Goal: Transaction & Acquisition: Purchase product/service

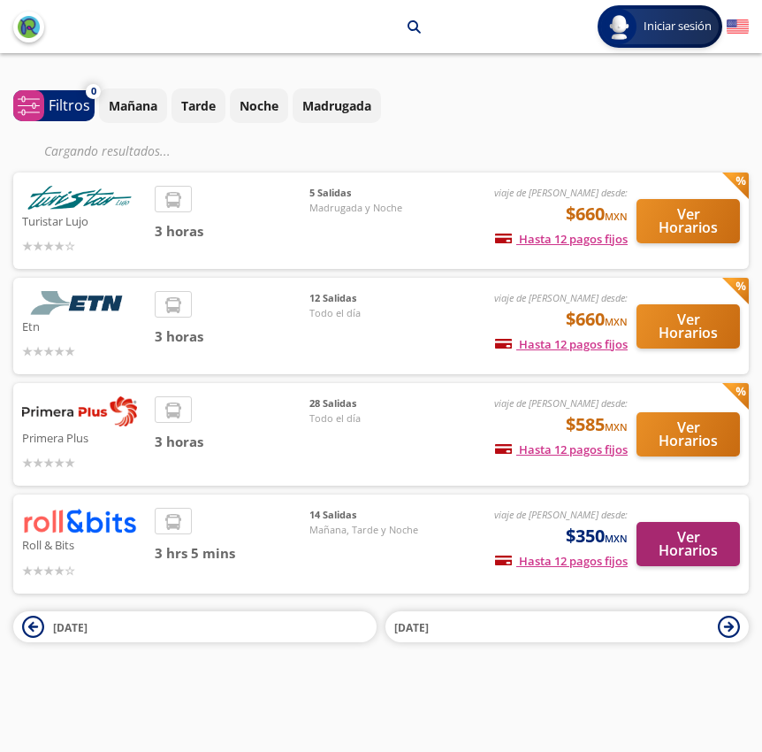
click at [700, 522] on button "Ver Horarios" at bounding box center [688, 544] width 103 height 44
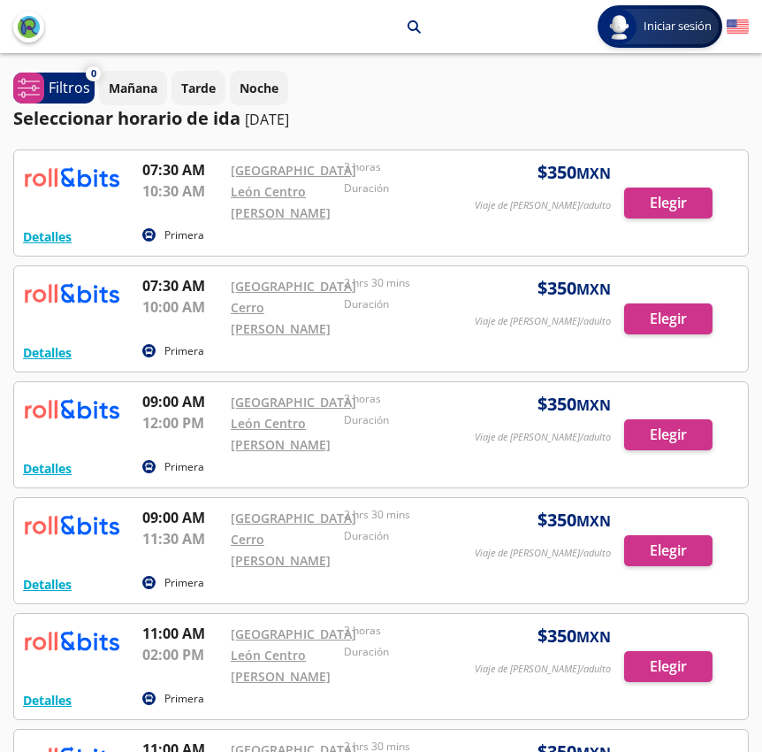
click at [669, 328] on div at bounding box center [381, 318] width 734 height 105
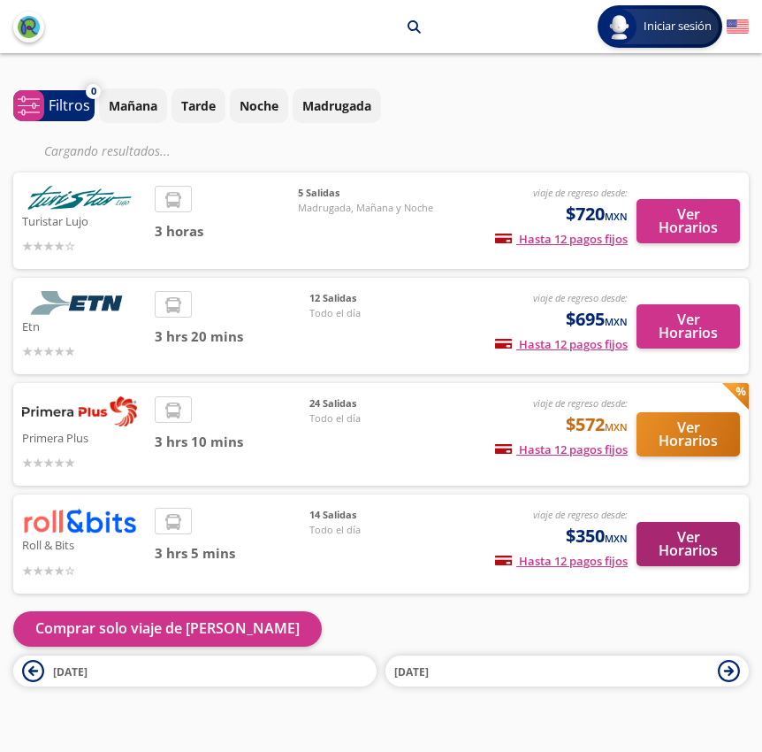
click at [680, 523] on button "Ver Horarios" at bounding box center [688, 544] width 103 height 44
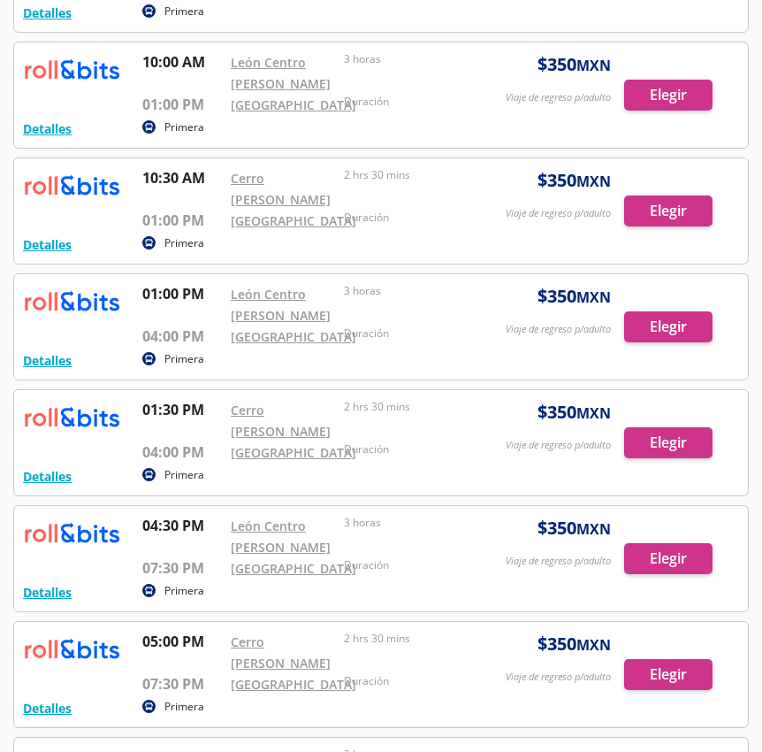
scroll to position [988, 0]
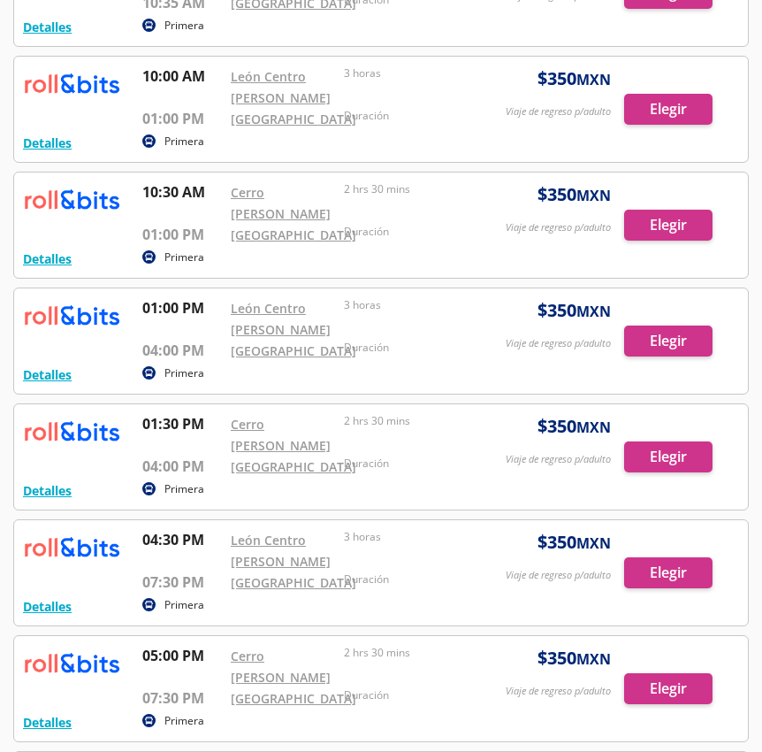
click at [654, 223] on div at bounding box center [381, 224] width 734 height 105
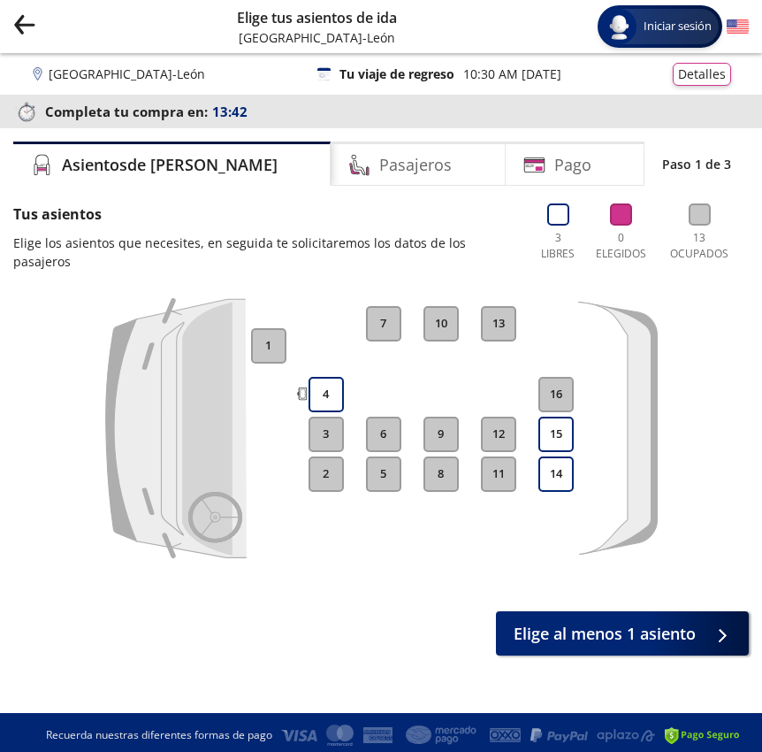
click at [28, 29] on icon "Group 9 Created with Sketch." at bounding box center [24, 24] width 22 height 22
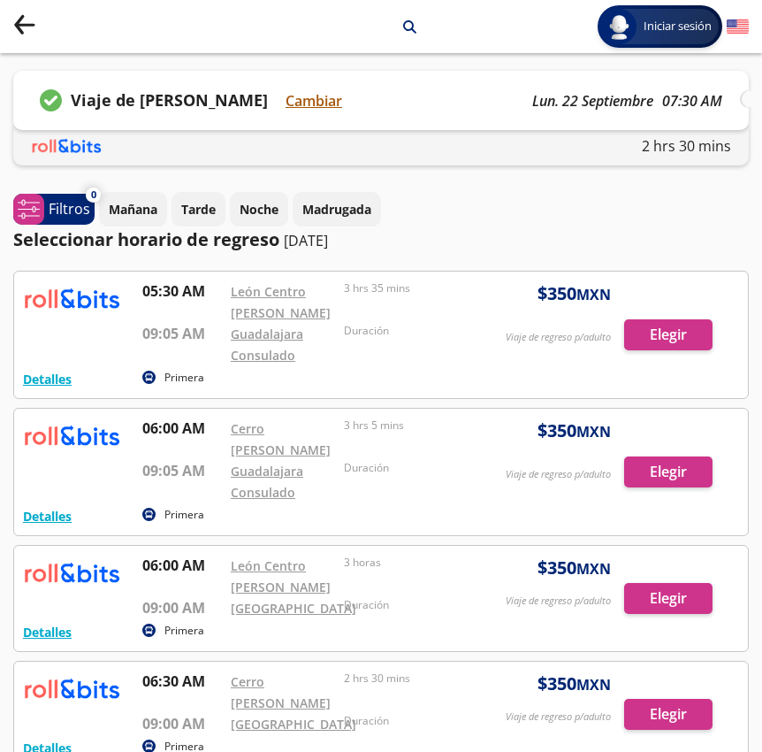
click at [315, 99] on button "Cambiar" at bounding box center [314, 100] width 57 height 21
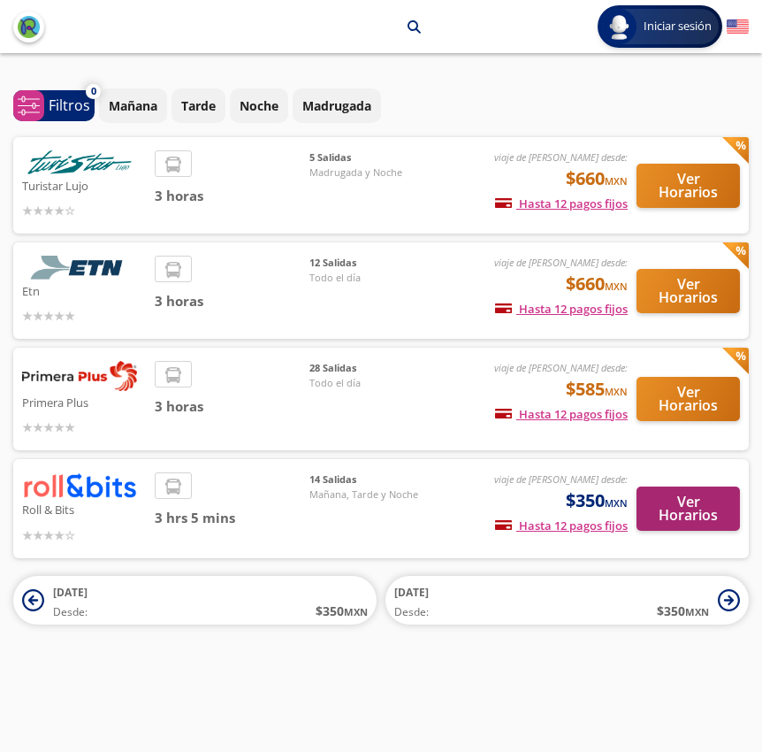
click at [689, 497] on button "Ver Horarios" at bounding box center [688, 508] width 103 height 44
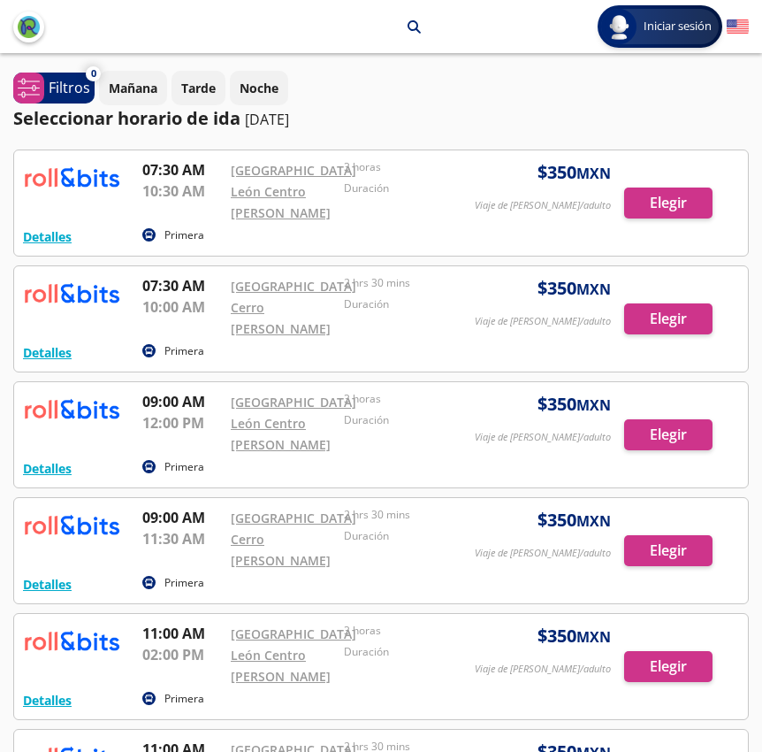
click at [674, 206] on div at bounding box center [381, 202] width 734 height 105
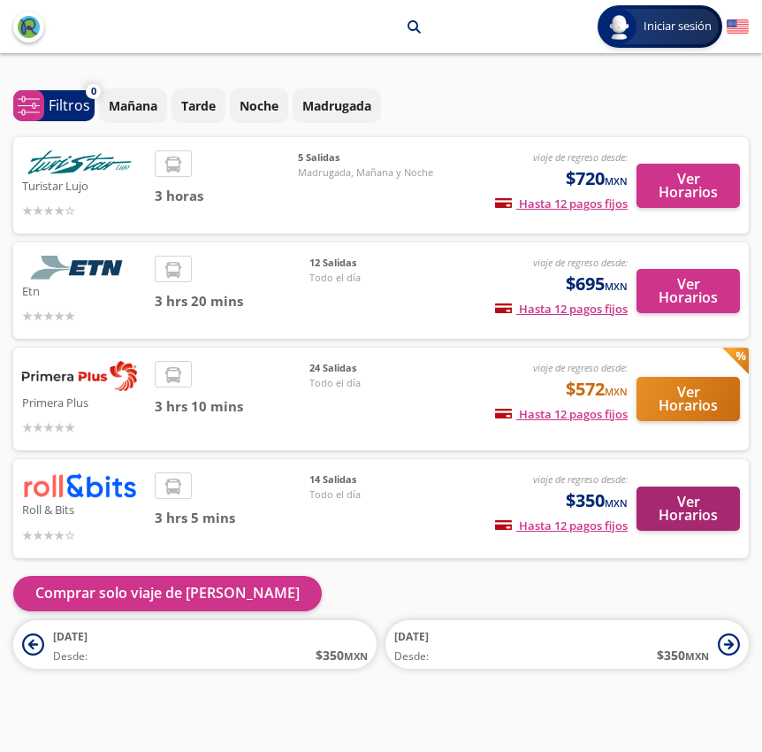
click at [662, 486] on button "Ver Horarios" at bounding box center [688, 508] width 103 height 44
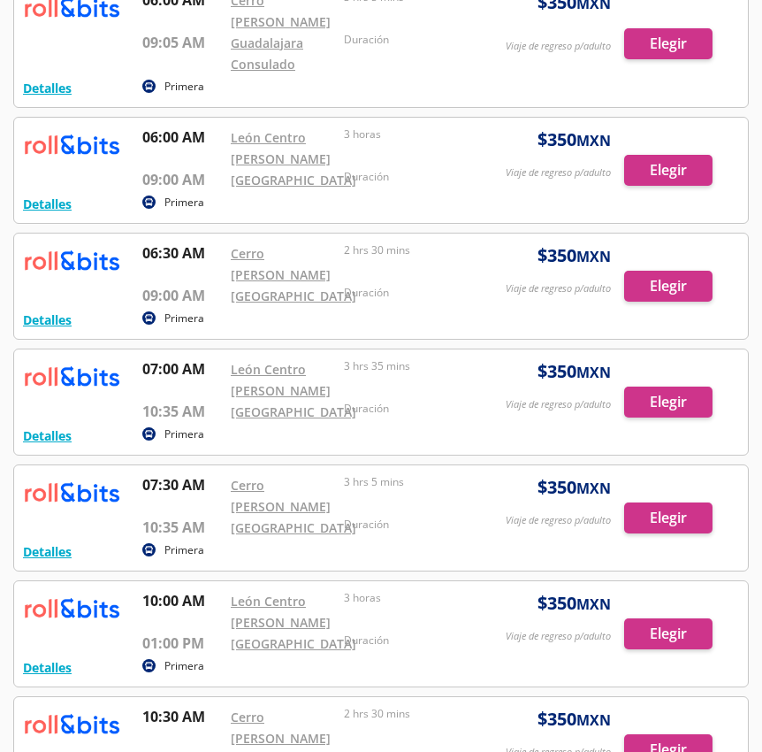
scroll to position [734, 0]
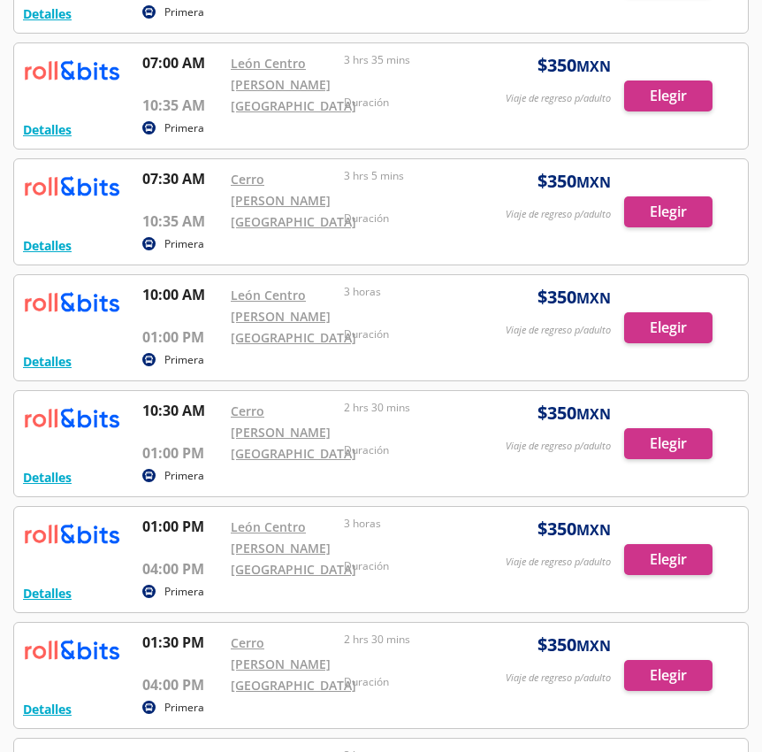
click at [677, 447] on div at bounding box center [381, 443] width 734 height 105
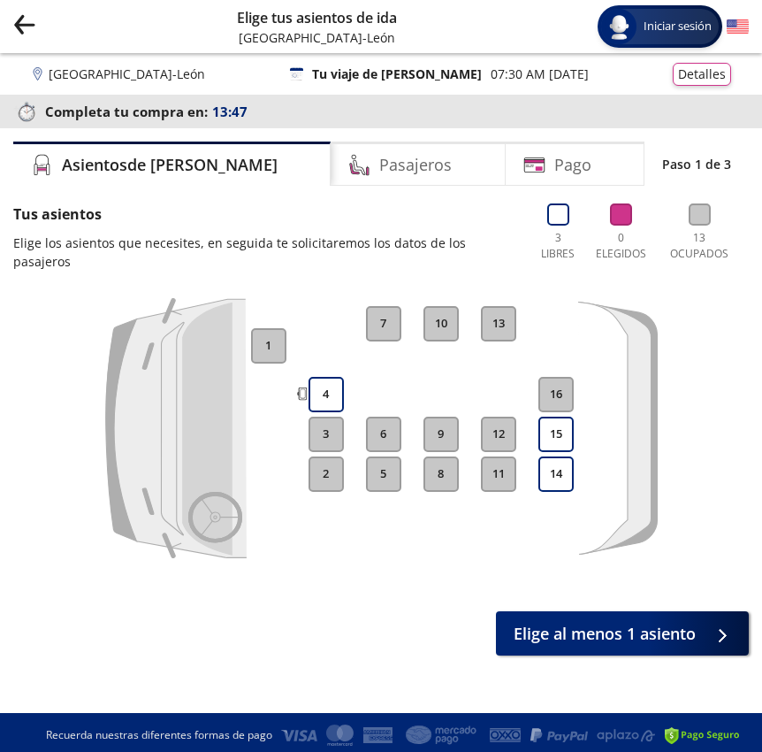
click at [23, 17] on icon "back" at bounding box center [19, 20] width 8 height 10
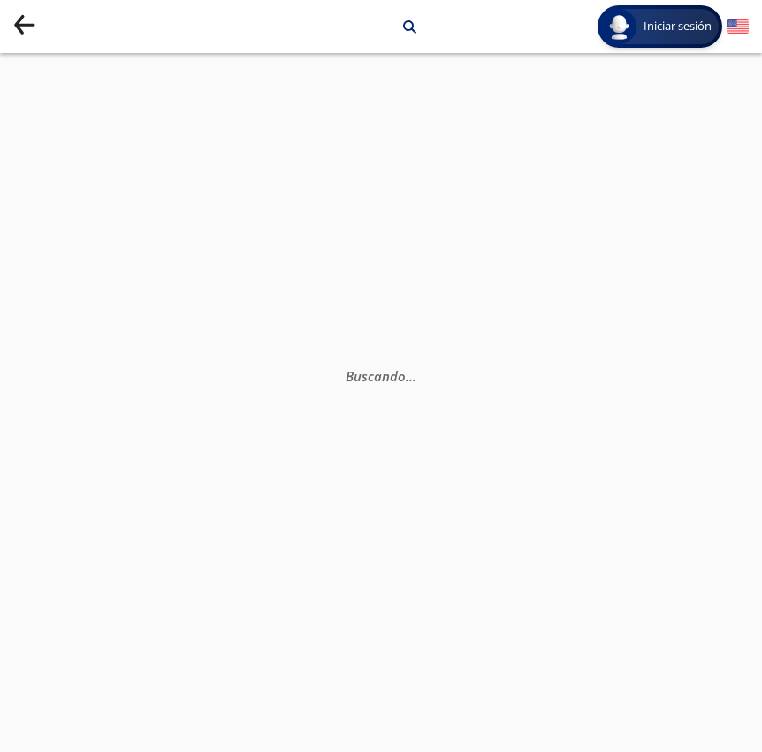
click at [23, 17] on icon "back" at bounding box center [19, 20] width 8 height 10
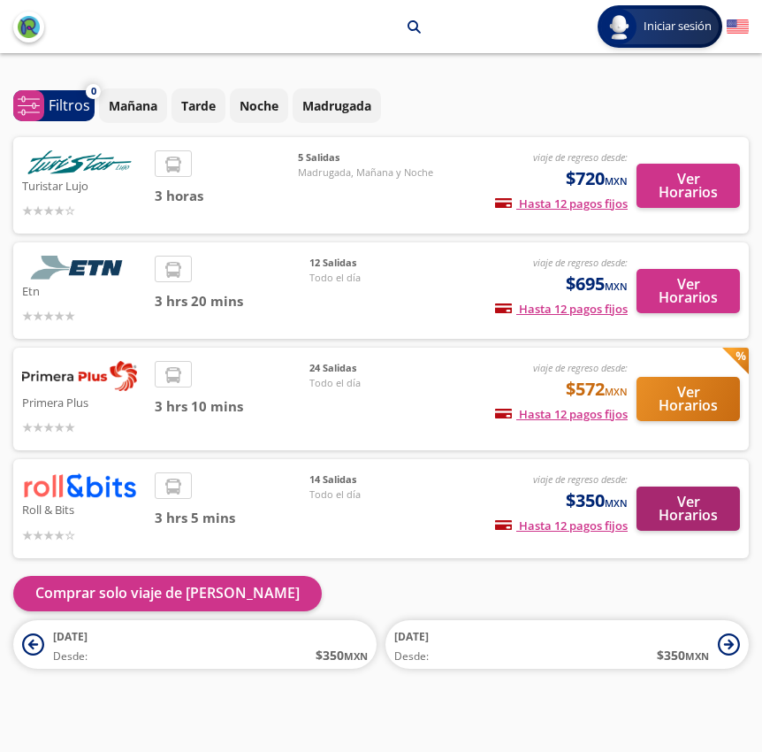
click at [708, 503] on button "Ver Horarios" at bounding box center [688, 508] width 103 height 44
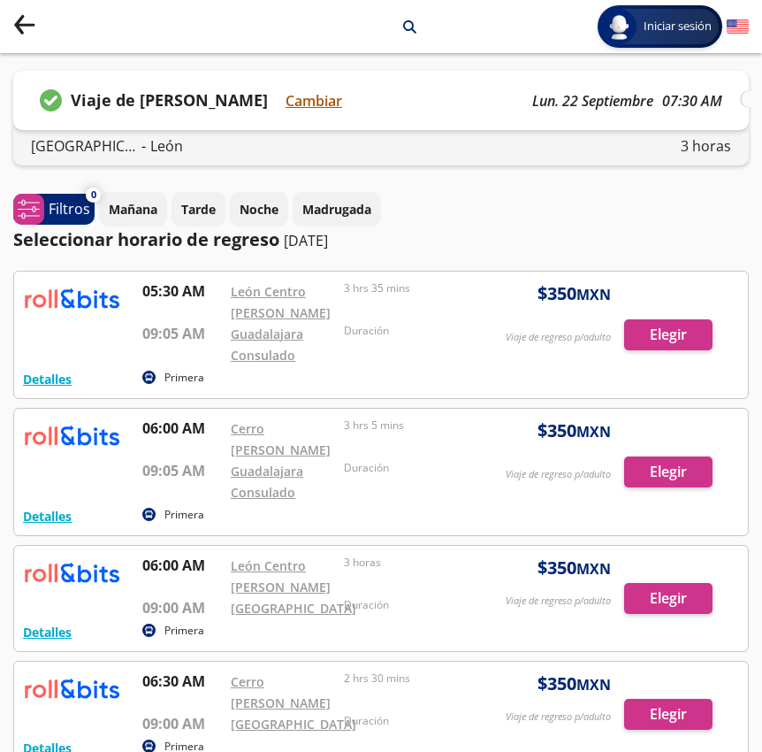
click at [309, 97] on button "Cambiar" at bounding box center [314, 100] width 57 height 21
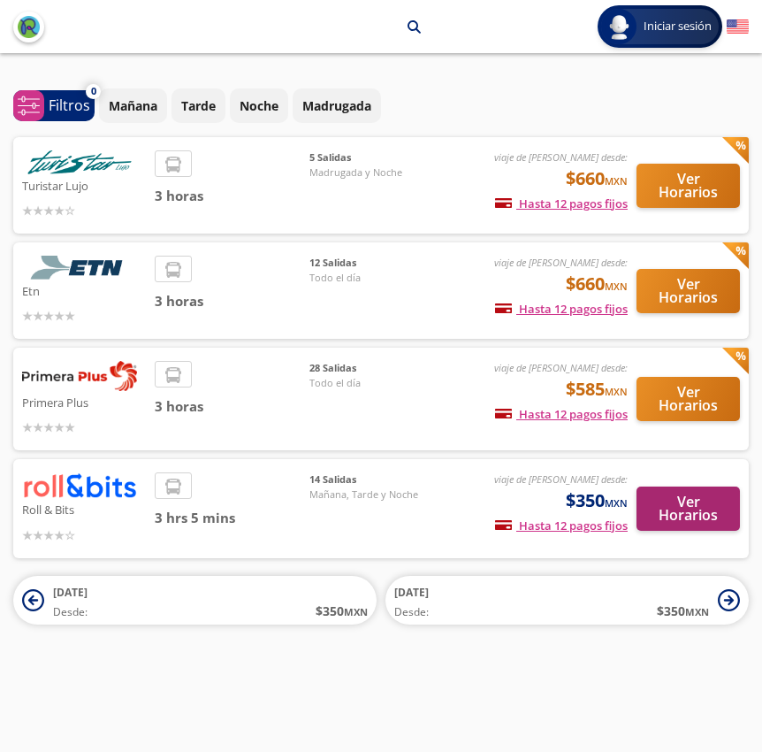
click at [712, 496] on button "Ver Horarios" at bounding box center [688, 508] width 103 height 44
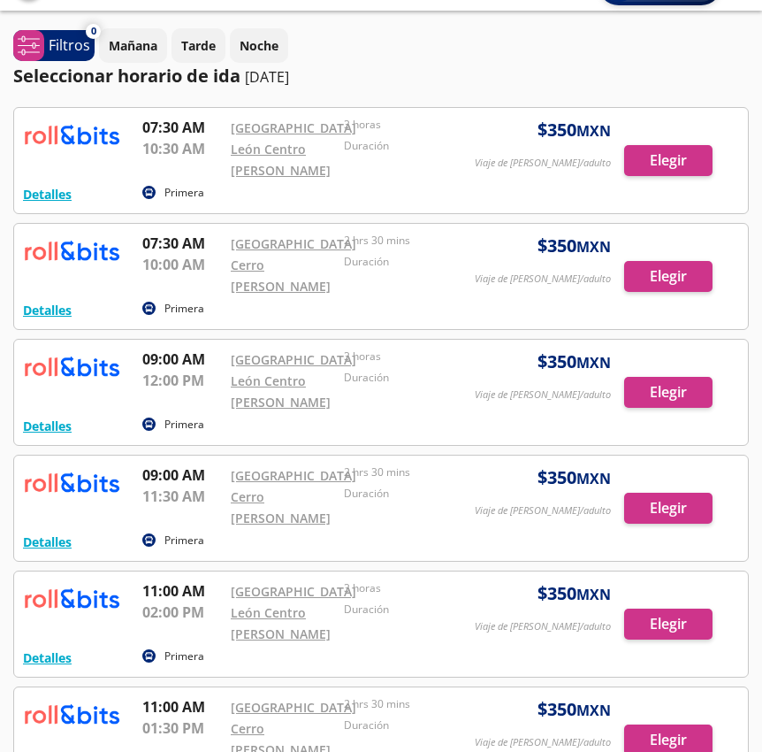
scroll to position [69, 0]
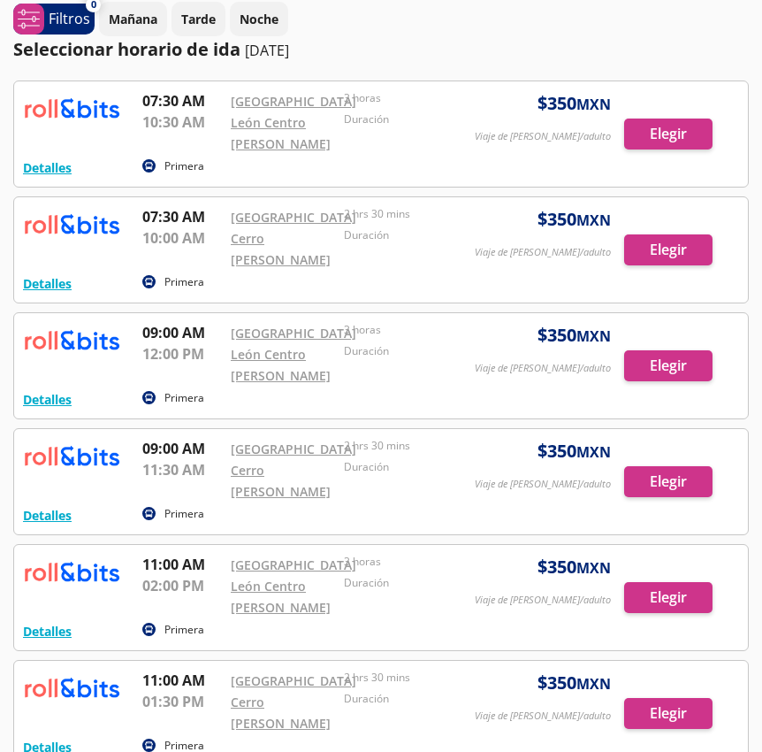
click at [666, 478] on div at bounding box center [381, 481] width 734 height 105
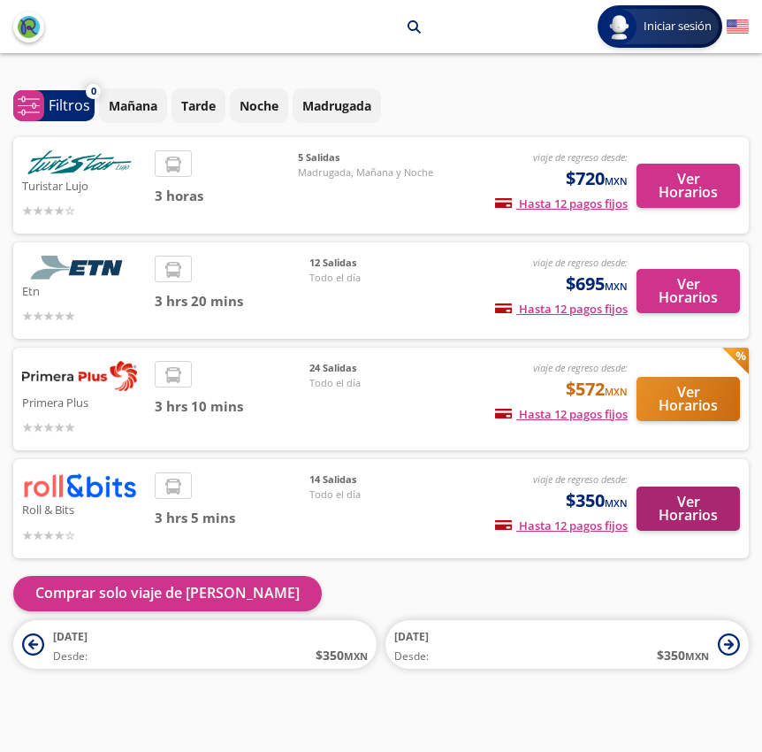
click at [666, 486] on button "Ver Horarios" at bounding box center [688, 508] width 103 height 44
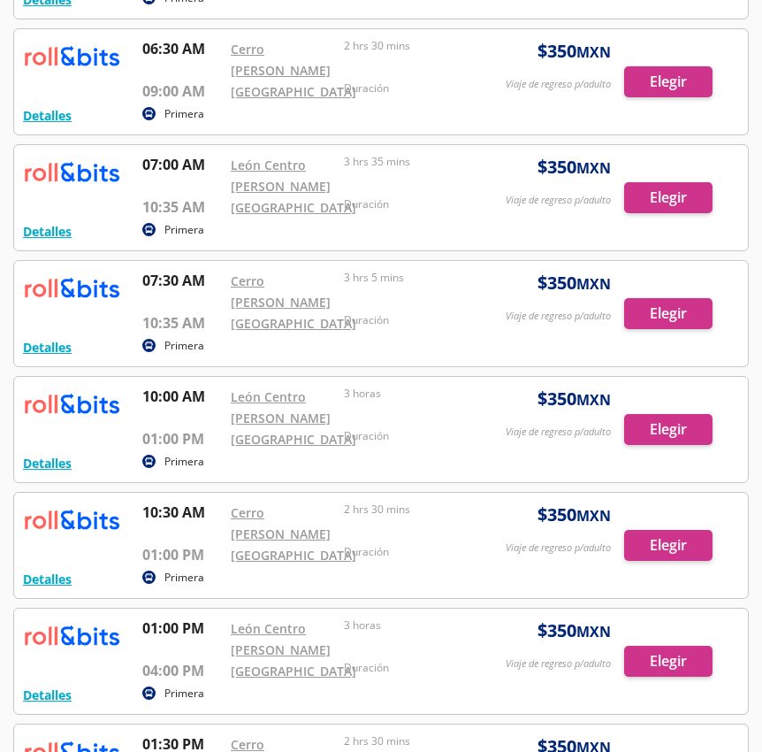
scroll to position [647, 0]
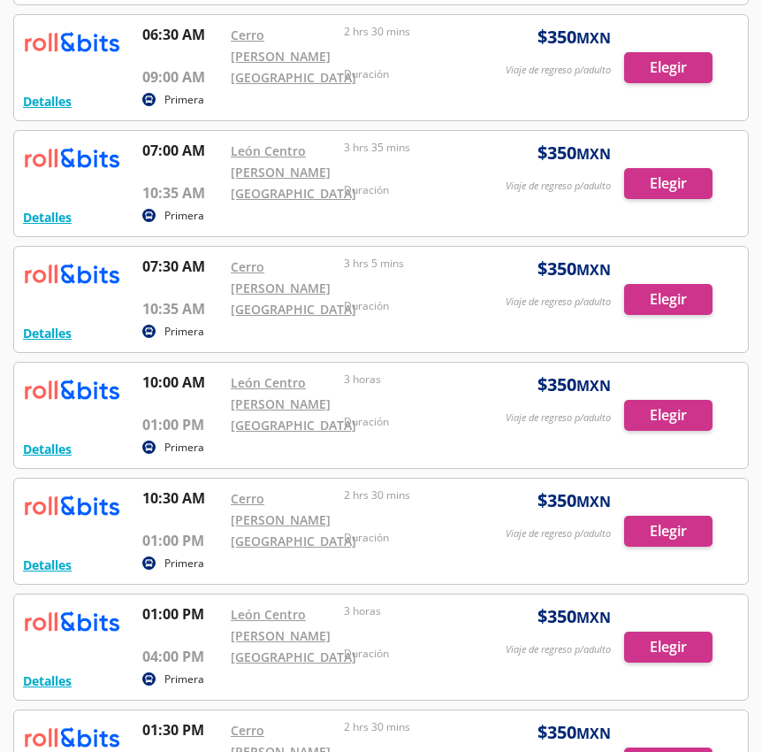
click at [658, 533] on div at bounding box center [381, 530] width 734 height 105
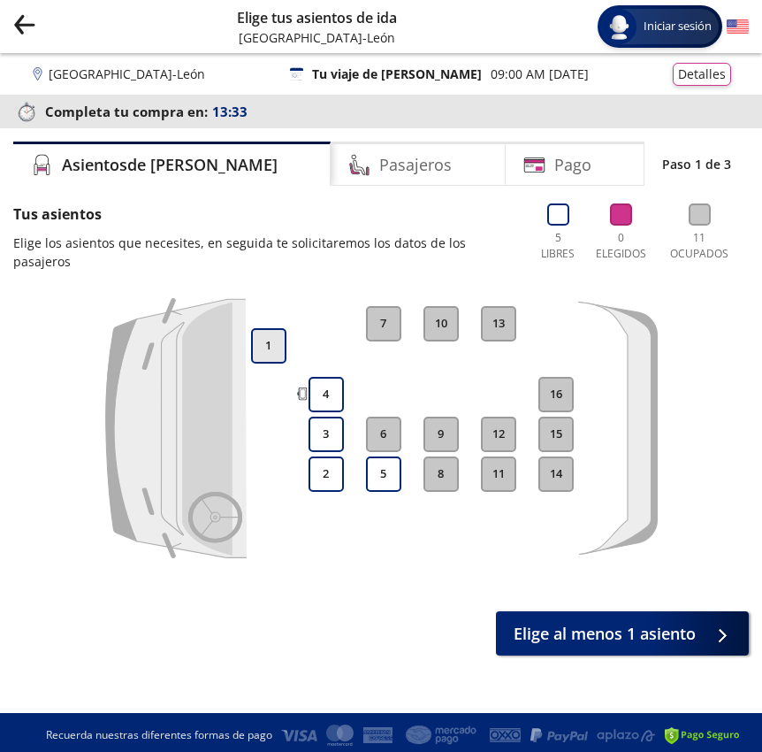
click at [257, 330] on button "1" at bounding box center [268, 345] width 35 height 35
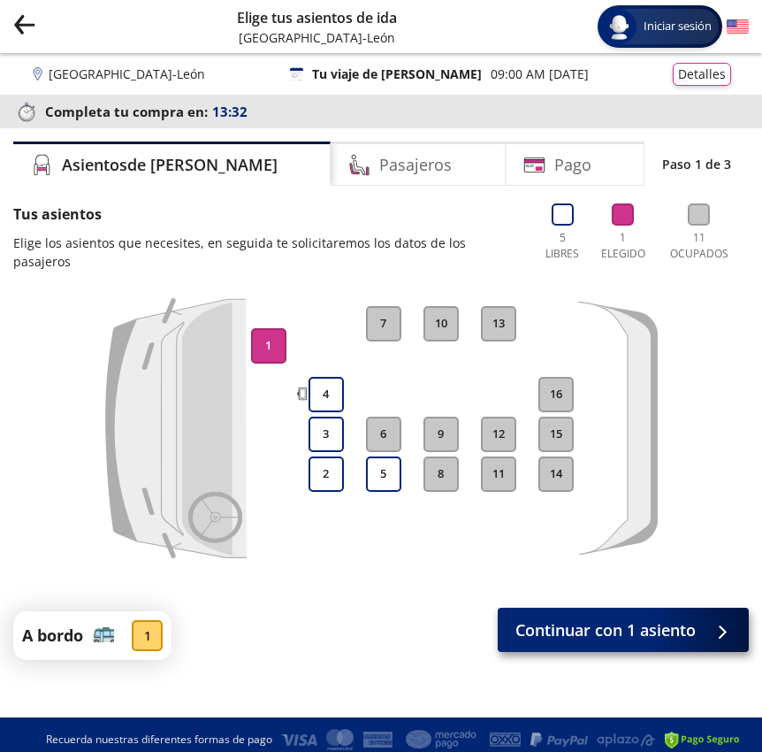
click at [561, 618] on span "Continuar con 1 asiento" at bounding box center [606, 630] width 180 height 24
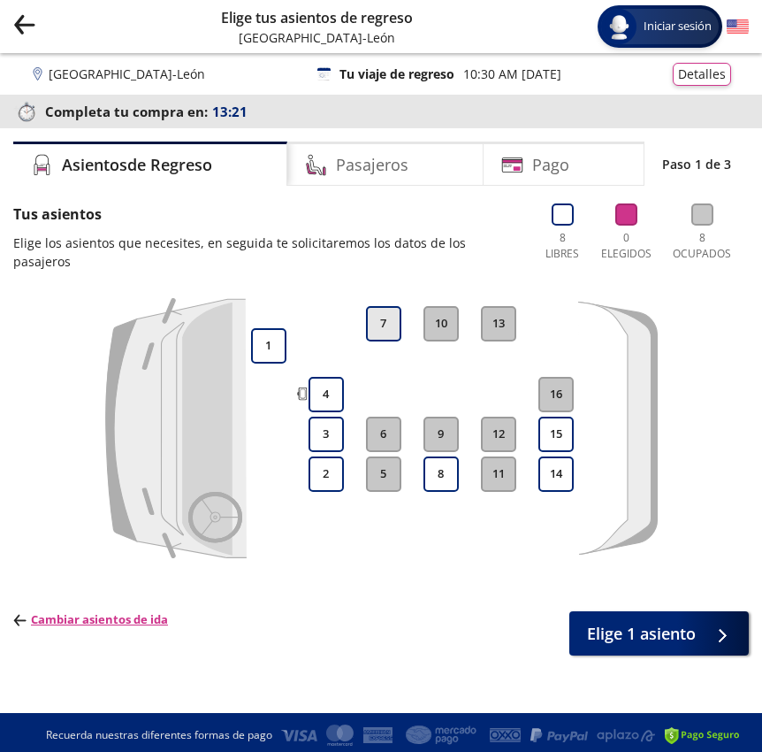
click at [383, 307] on button "7" at bounding box center [383, 323] width 35 height 35
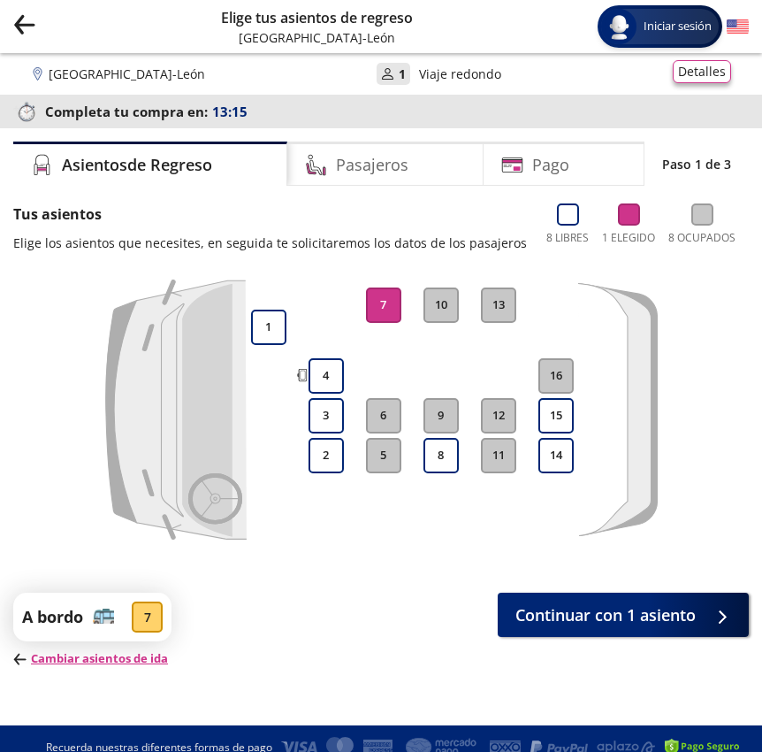
click at [713, 78] on button "Detalles" at bounding box center [702, 71] width 58 height 23
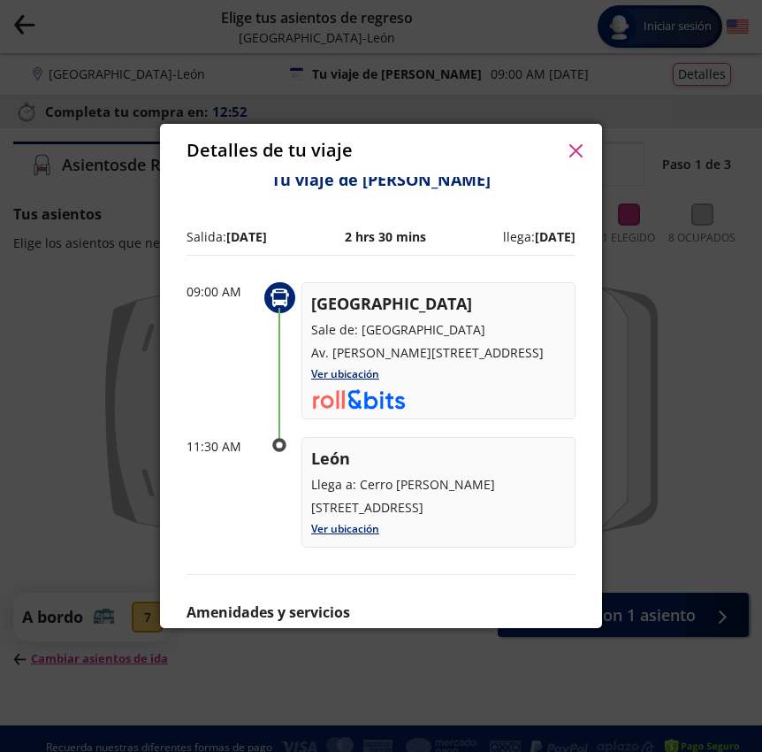
scroll to position [256, 0]
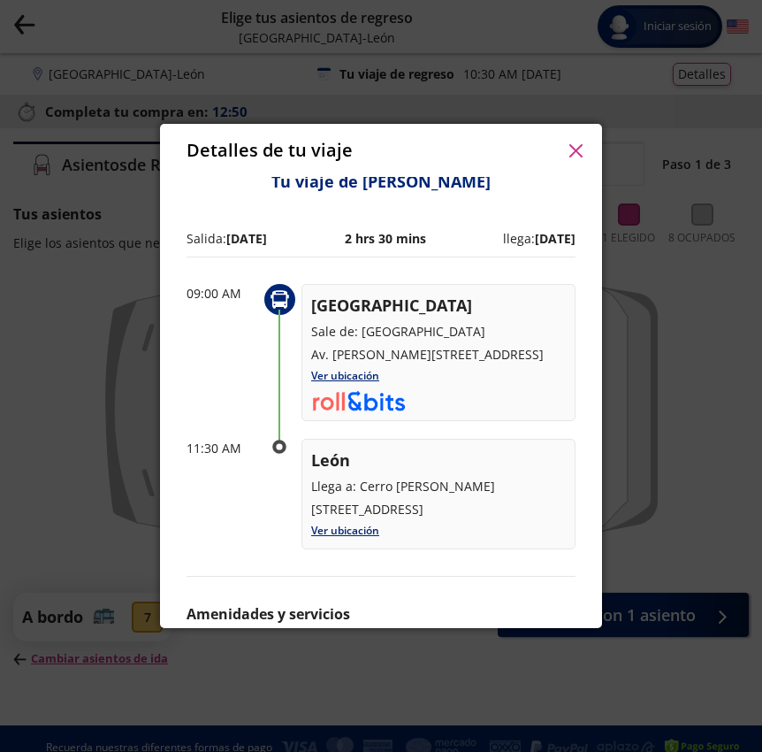
click at [578, 155] on icon "button" at bounding box center [576, 150] width 13 height 13
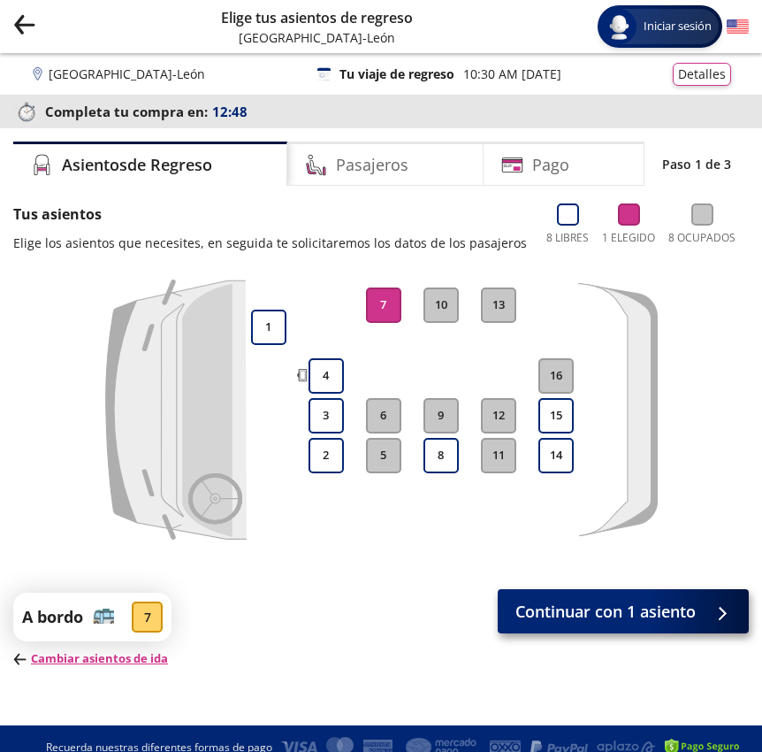
click at [673, 615] on span "Continuar con 1 asiento" at bounding box center [606, 612] width 180 height 24
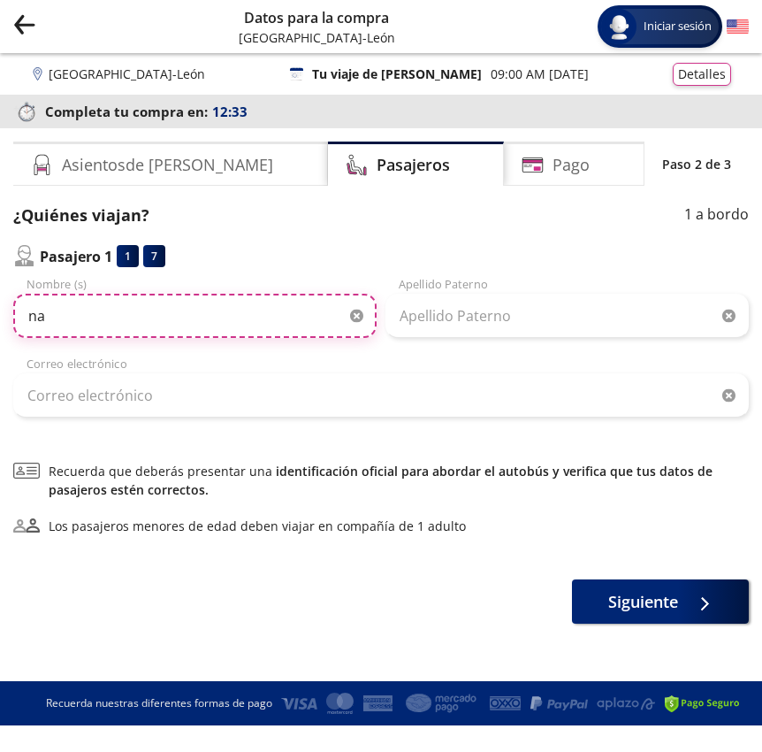
type input "n"
type input "Natalia Ingrid Garrido Rea"
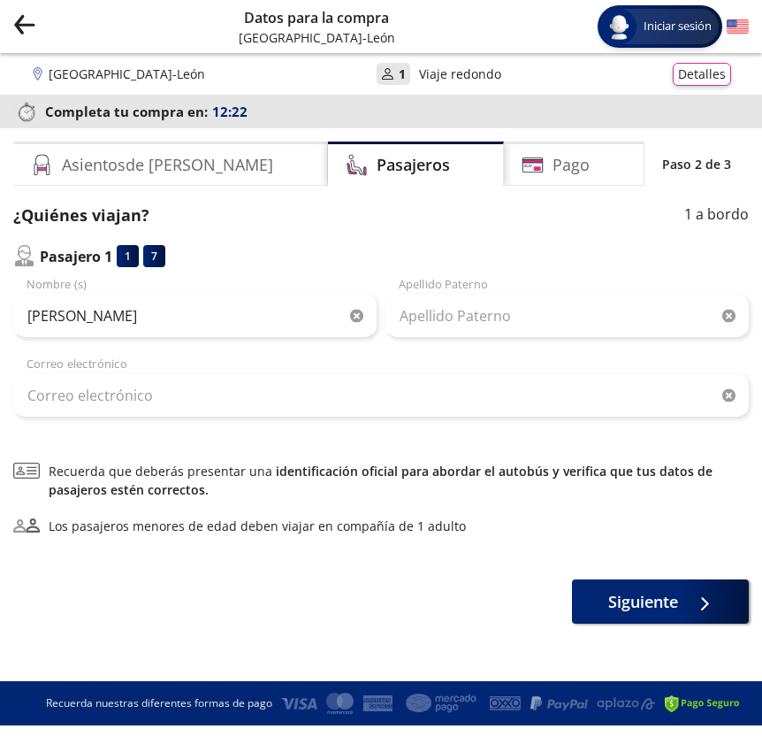
click at [580, 338] on div "Natalia Ingrid Garrido Rea Nombre (s) Apellido Paterno Correo electrónico" at bounding box center [381, 347] width 736 height 142
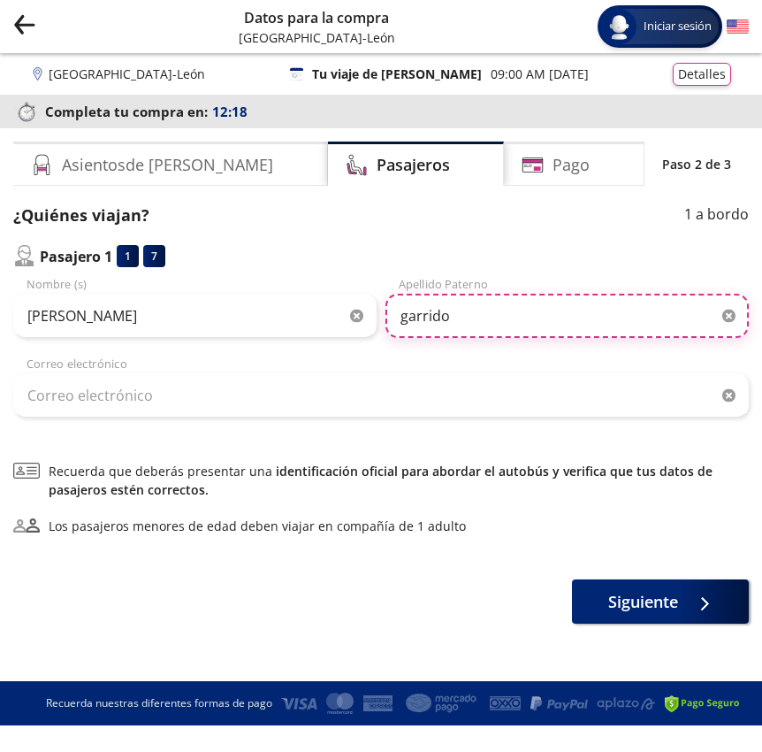
click at [460, 321] on input "garrido" at bounding box center [568, 316] width 364 height 44
type input "[PERSON_NAME]"
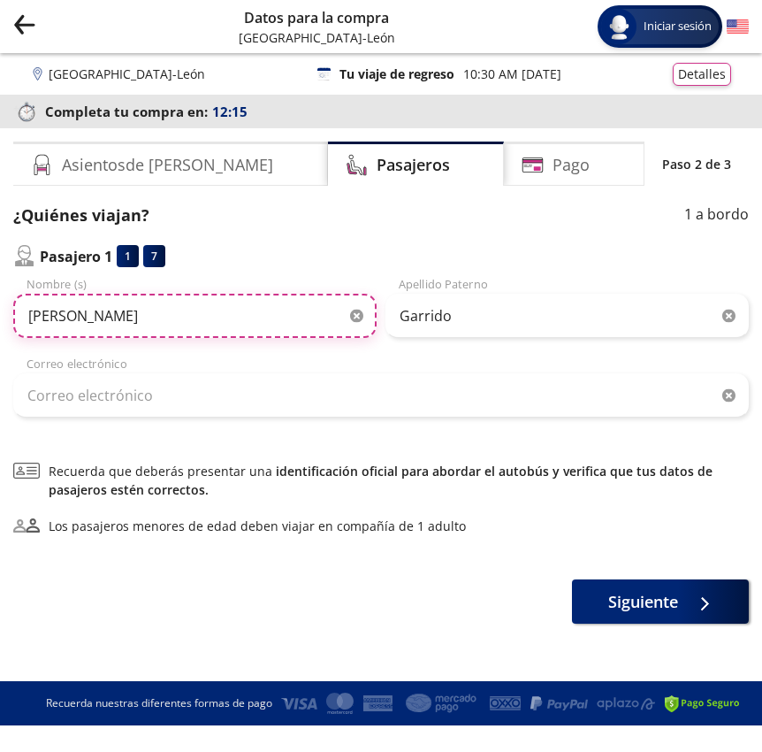
drag, startPoint x: 254, startPoint y: 318, endPoint x: 77, endPoint y: 323, distance: 177.0
click at [77, 323] on input "Natalia Ingrid Garrido Rea" at bounding box center [195, 316] width 364 height 44
type input "[PERSON_NAME]"
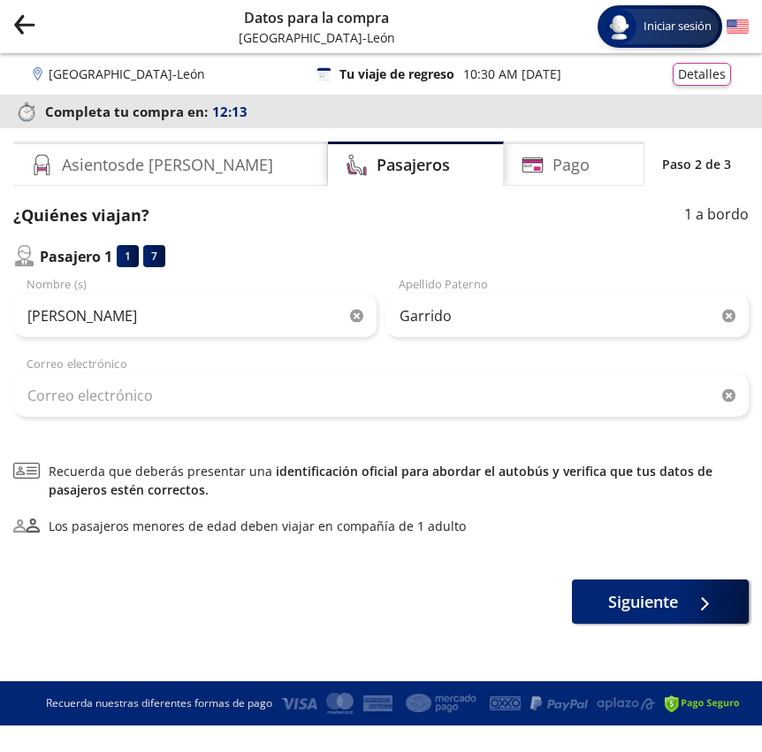
click at [235, 421] on div "¿Quiénes viajan? 1 a bordo Pasajero 1 1 7 Natalia Nombre (s) Garrido Apellido P…" at bounding box center [381, 413] width 736 height 420
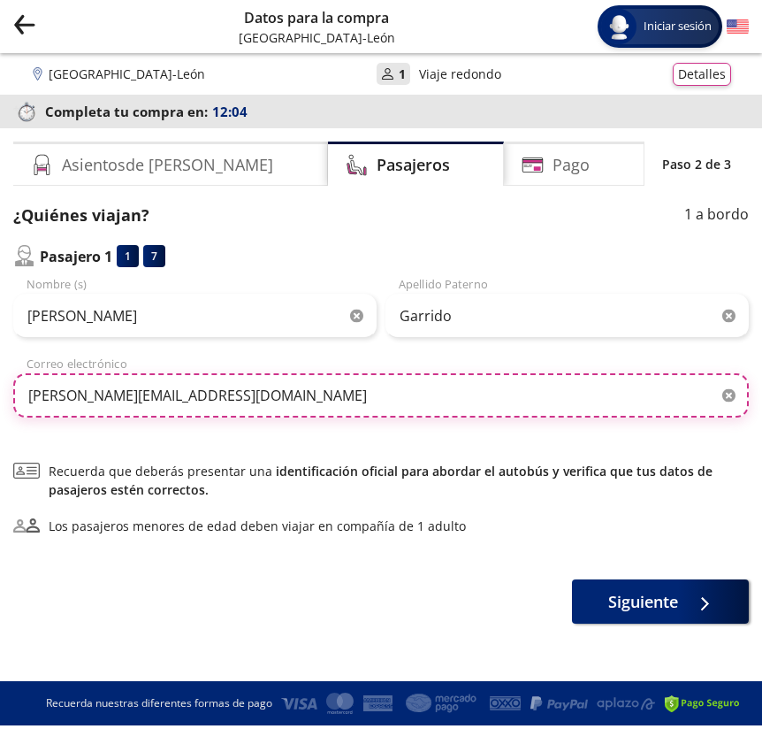
click at [108, 395] on input "natalia.garrdio.rea@gmail.com" at bounding box center [381, 395] width 736 height 44
type input "[PERSON_NAME][EMAIL_ADDRESS][PERSON_NAME][PERSON_NAME][DOMAIN_NAME]"
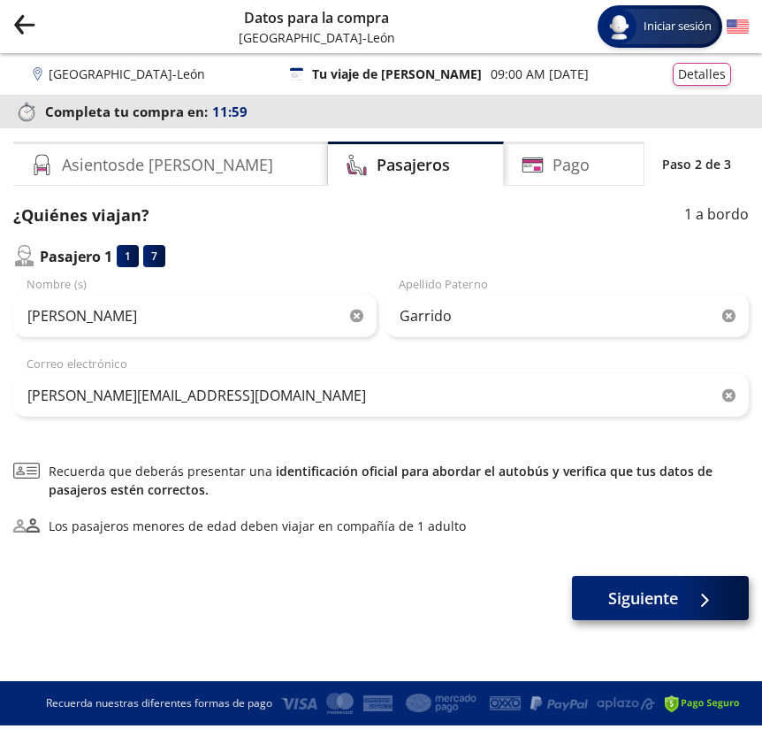
click at [657, 591] on span "Siguiente" at bounding box center [644, 598] width 70 height 24
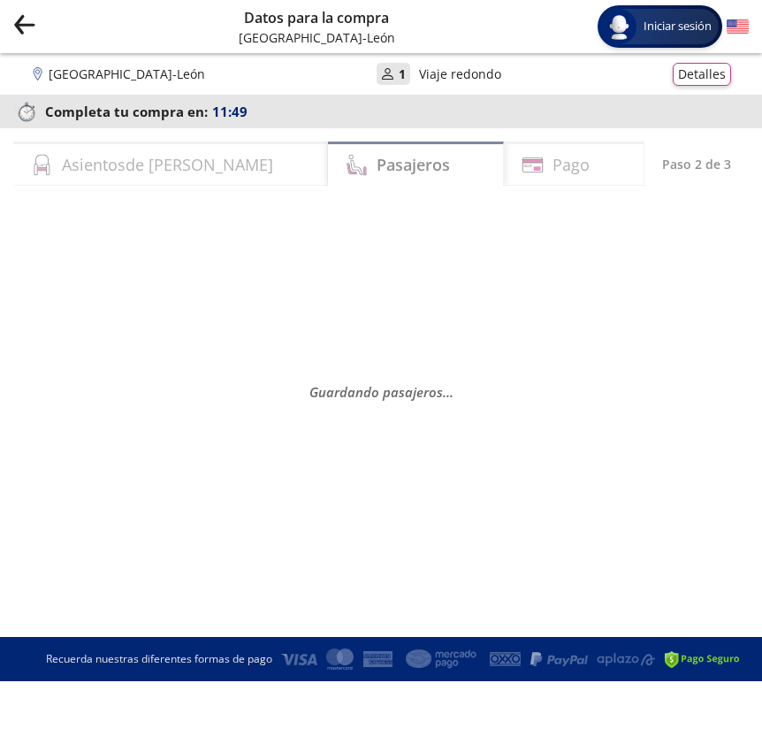
click at [556, 88] on div "Guadalajara - León User 1 Viaje redondo Detalles" at bounding box center [381, 74] width 762 height 42
select select "MX"
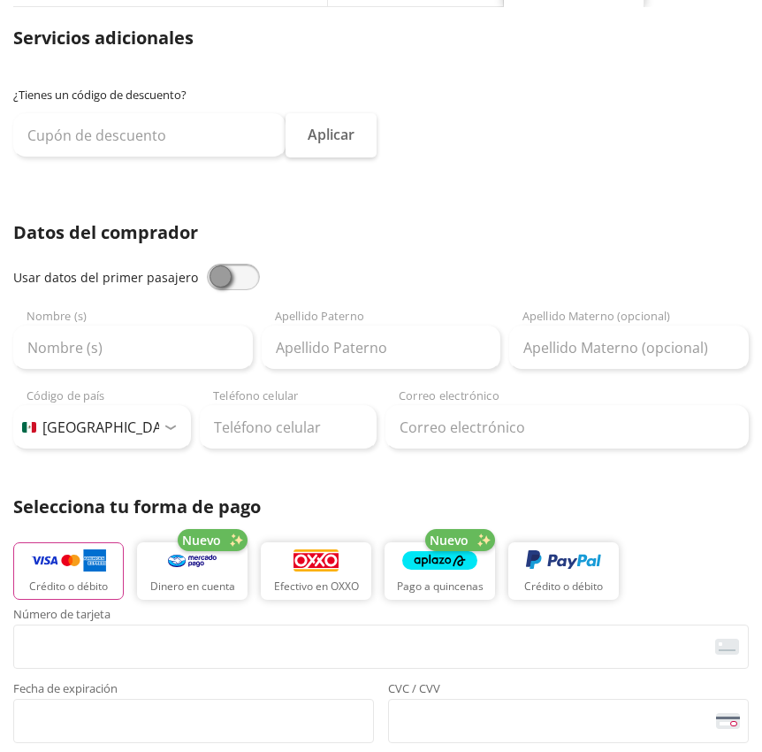
scroll to position [182, 0]
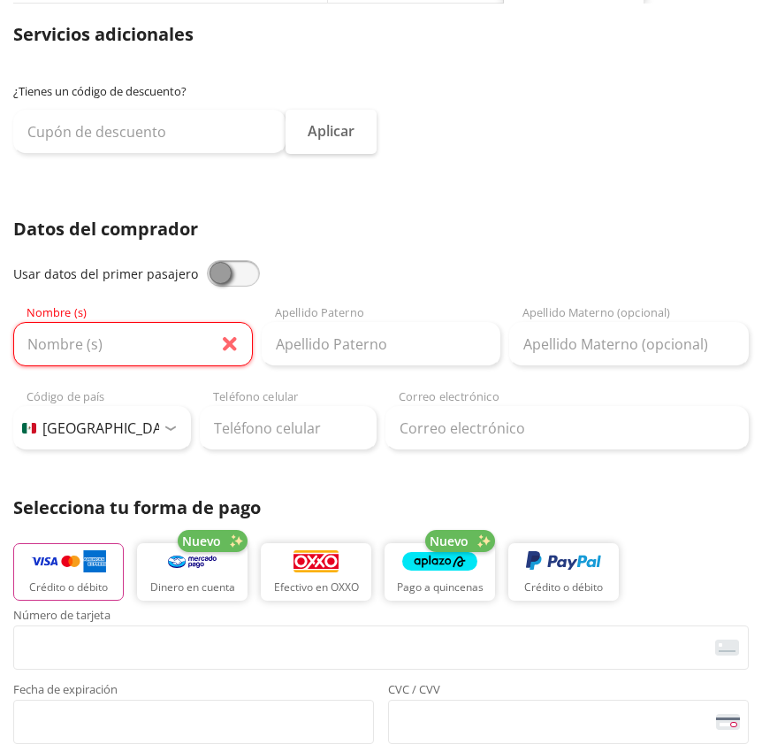
click at [241, 262] on span at bounding box center [233, 273] width 53 height 27
click at [207, 260] on input "checkbox" at bounding box center [207, 260] width 0 height 0
type input "[PERSON_NAME]"
type input "[PERSON_NAME][EMAIL_ADDRESS][PERSON_NAME][PERSON_NAME][DOMAIN_NAME]"
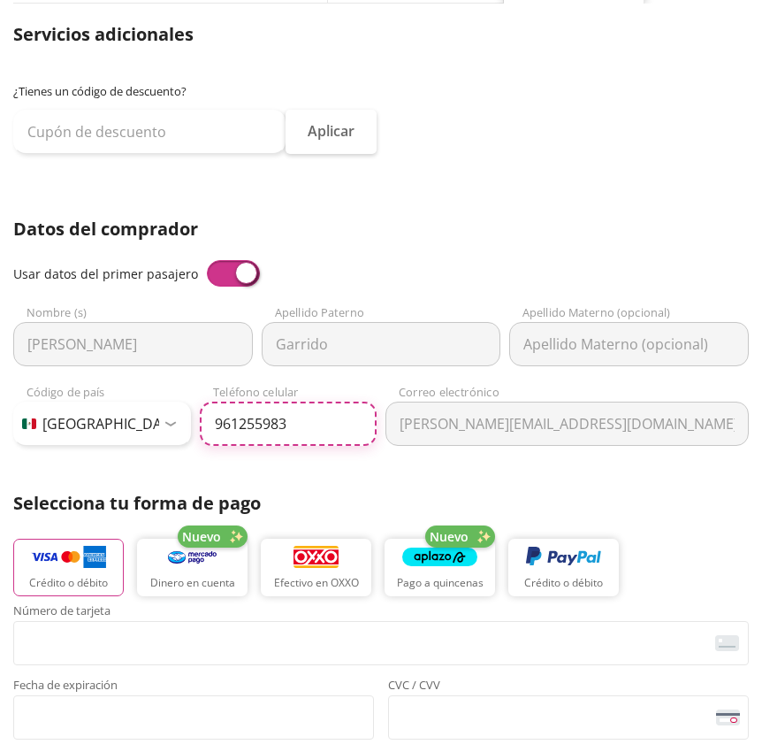
type input "961 255 9835"
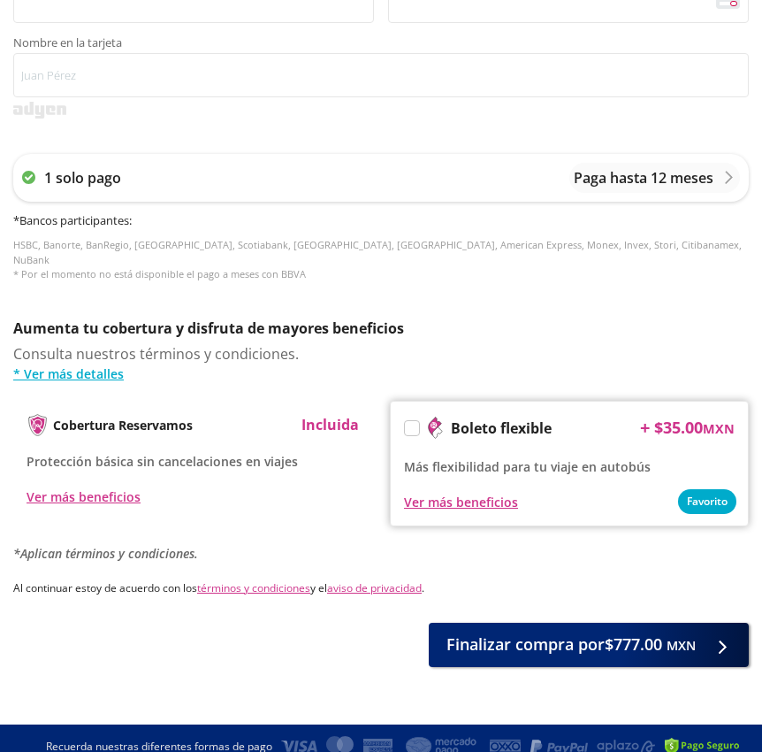
scroll to position [898, 0]
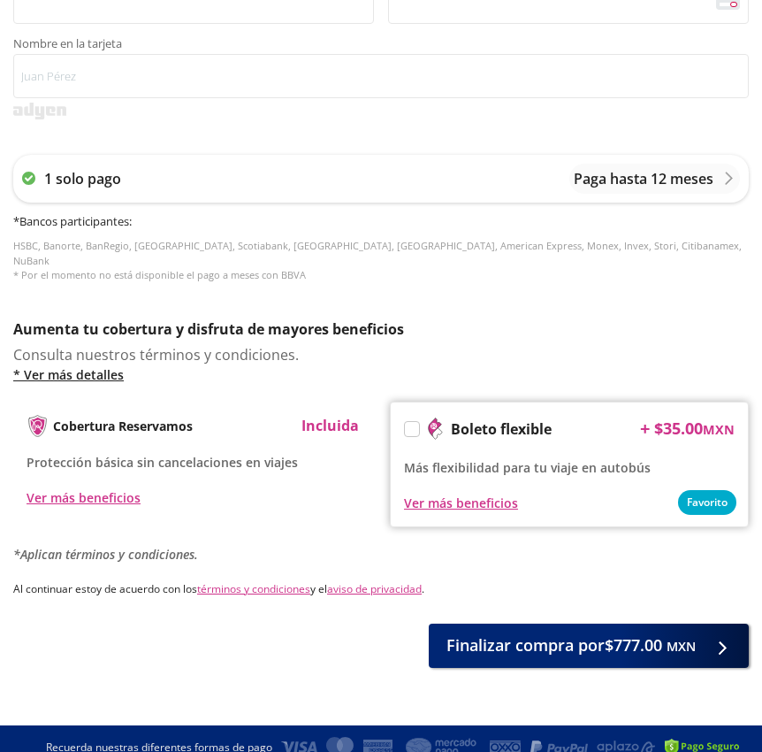
click at [98, 365] on link "* Ver más detalles" at bounding box center [381, 374] width 736 height 19
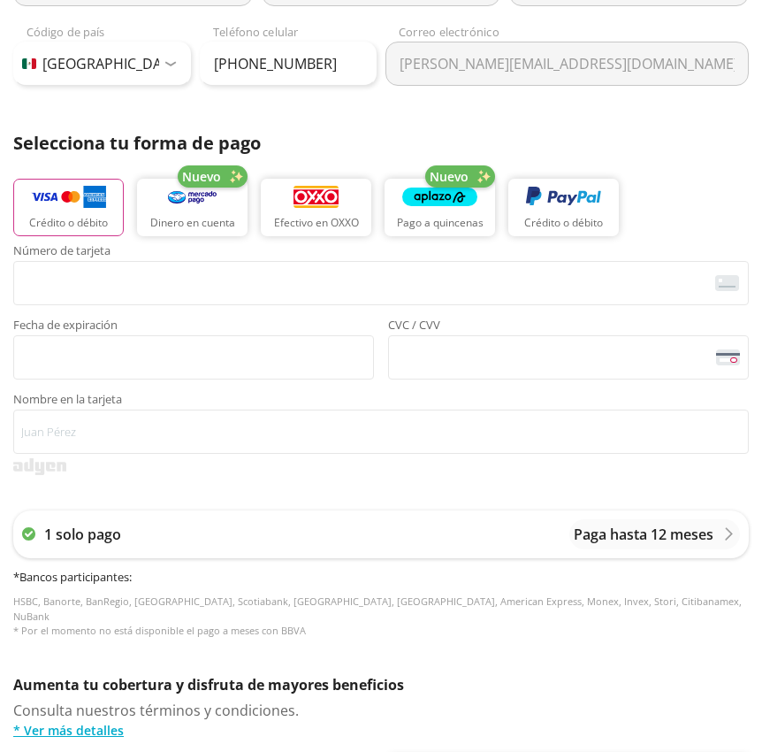
scroll to position [540, 0]
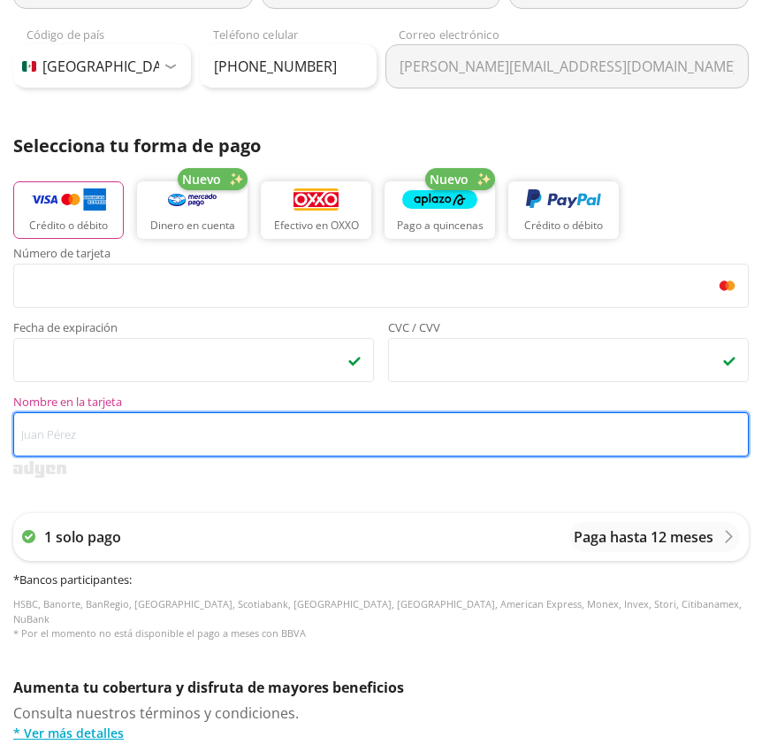
click at [367, 428] on input "Nombre en la tarjeta" at bounding box center [381, 434] width 736 height 44
type input "[PERSON_NAME] [PERSON_NAME]"
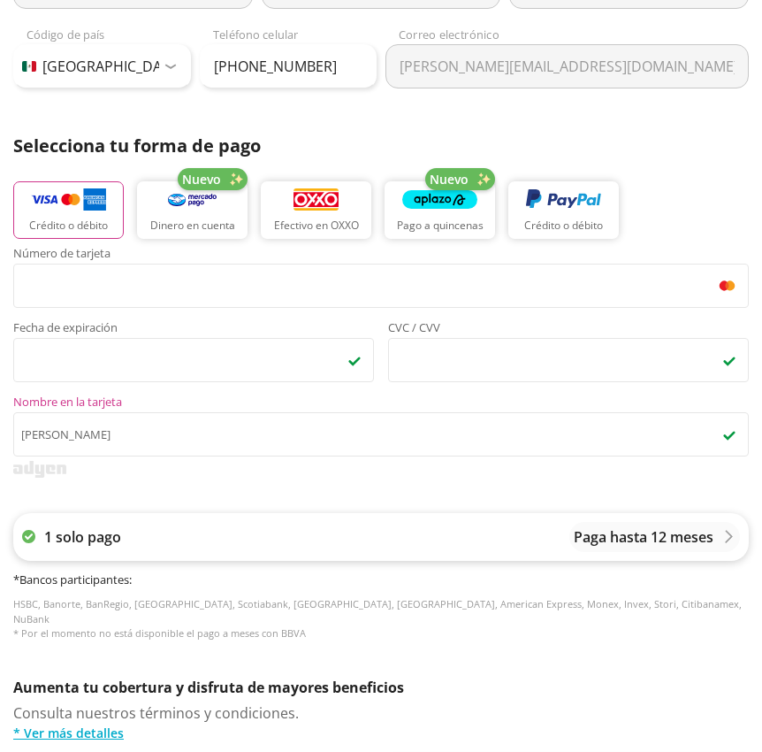
click at [703, 541] on p "Paga hasta 12 meses" at bounding box center [644, 536] width 140 height 21
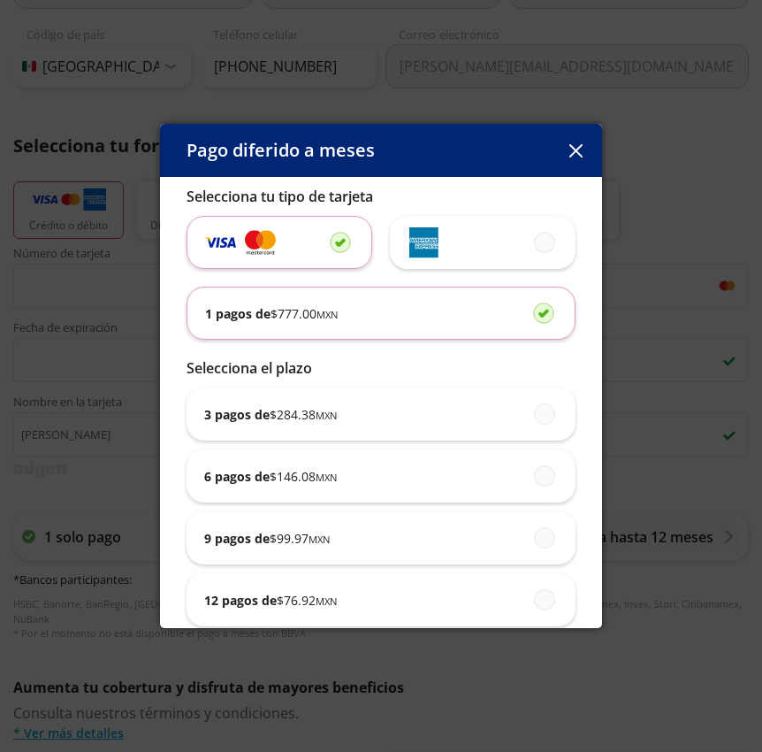
click at [585, 141] on button "button" at bounding box center [576, 150] width 27 height 27
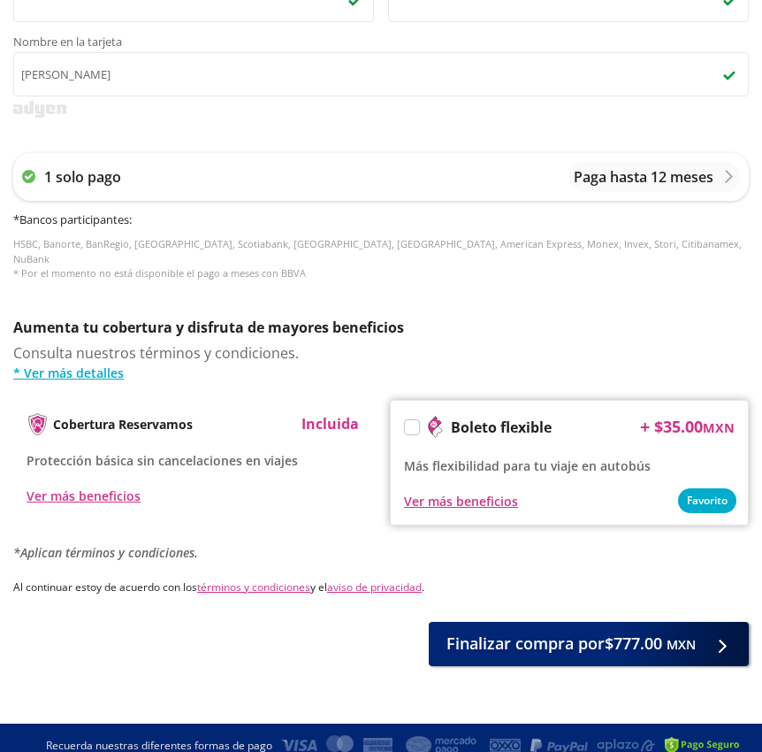
scroll to position [898, 0]
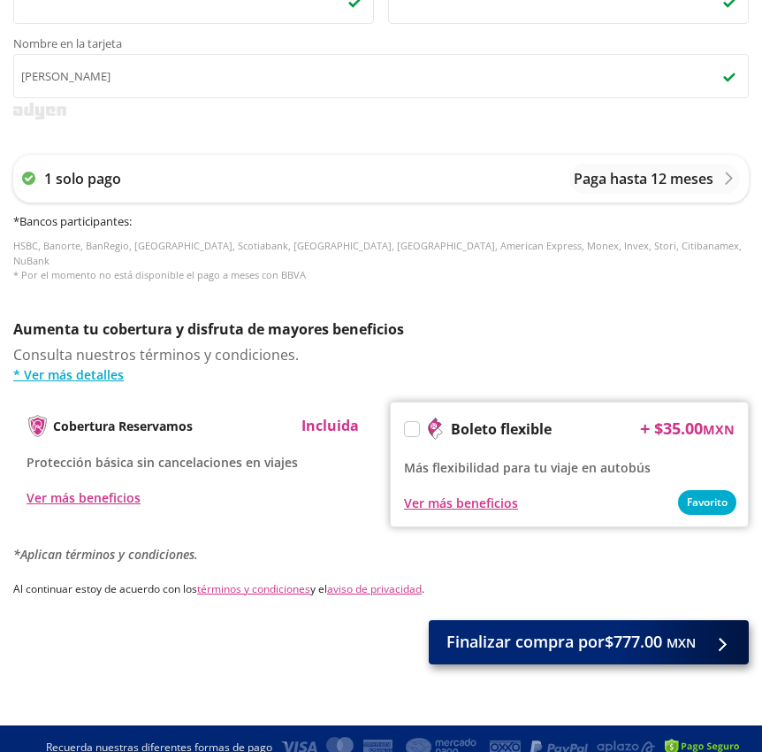
click at [531, 631] on span "Finalizar compra por $777.00 MXN" at bounding box center [571, 642] width 249 height 24
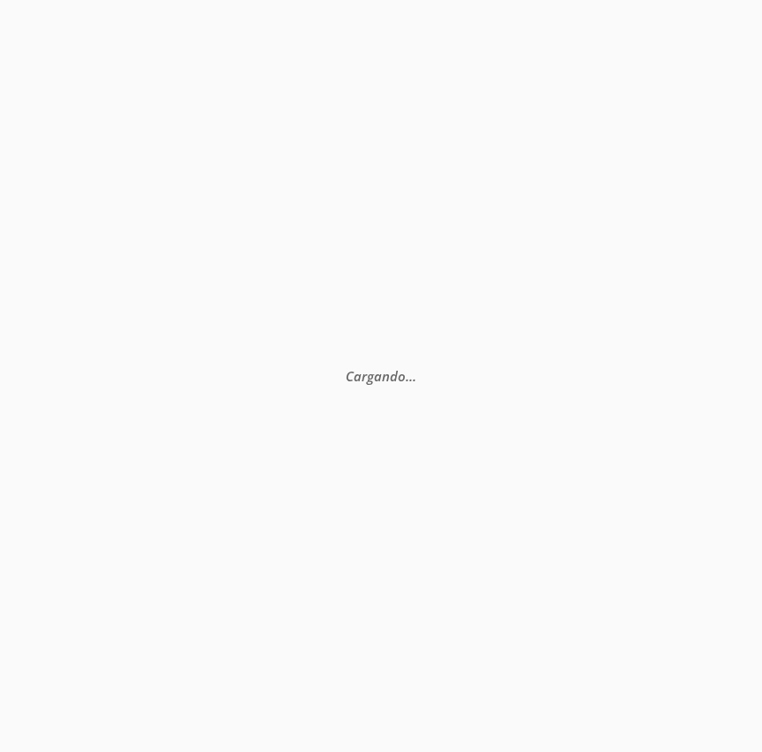
scroll to position [123, 0]
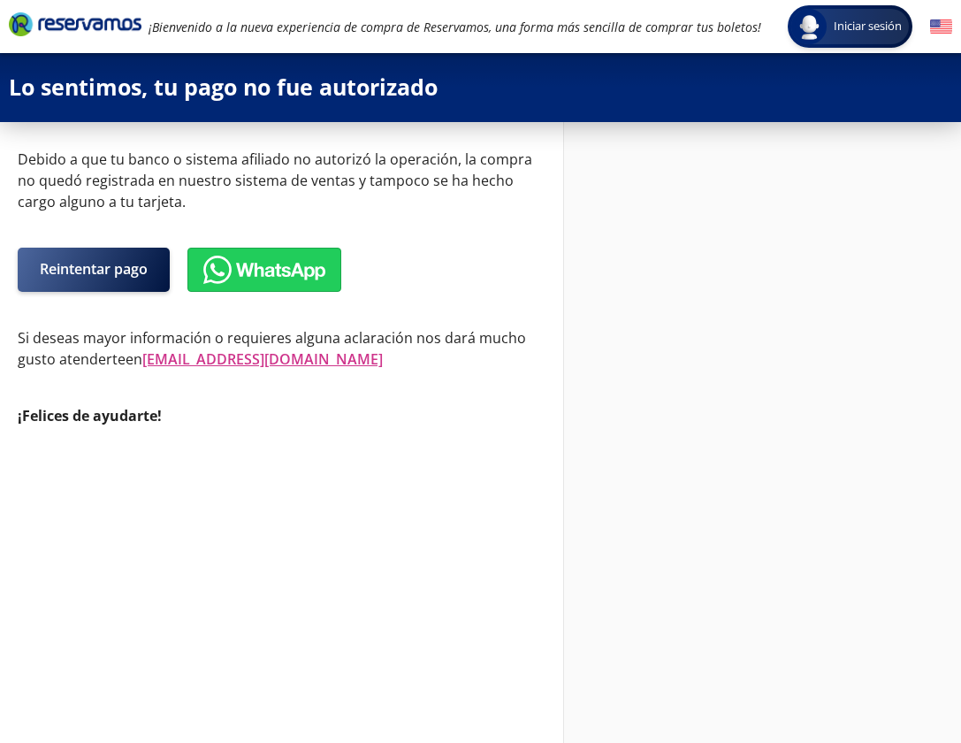
click at [71, 248] on button "Reintentar pago" at bounding box center [94, 270] width 152 height 44
select select "MX"
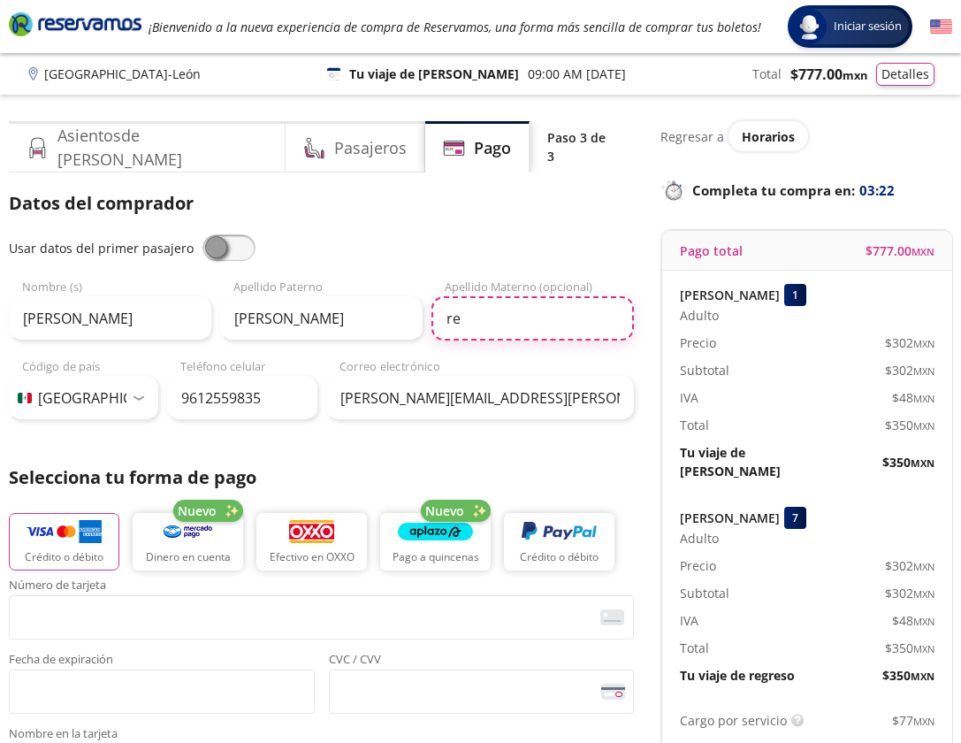
type input "r"
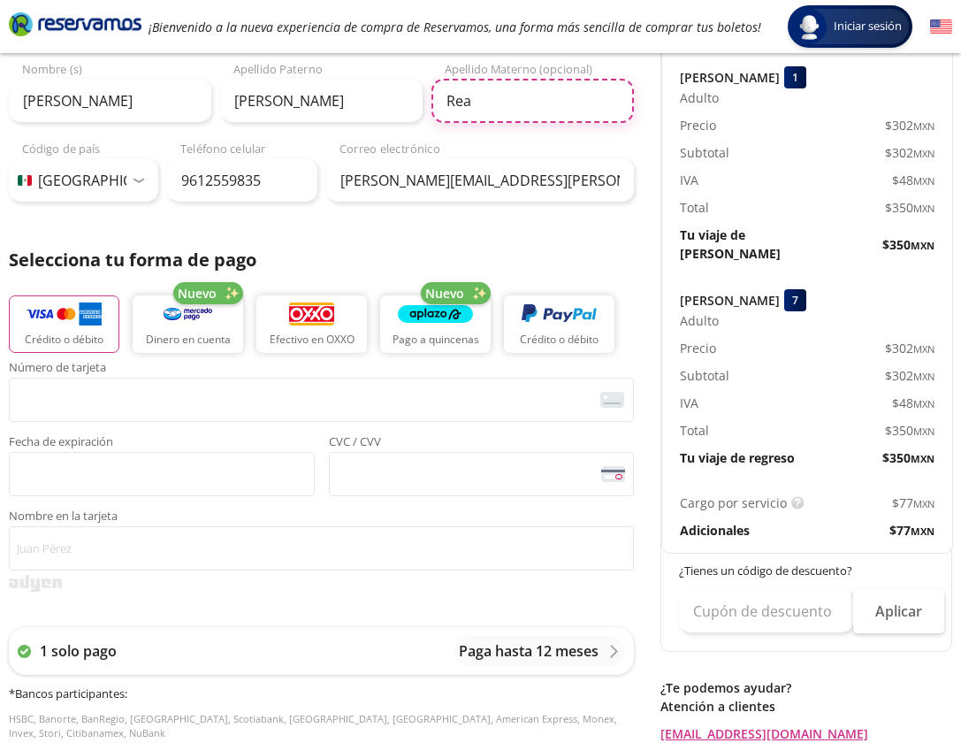
scroll to position [242, 0]
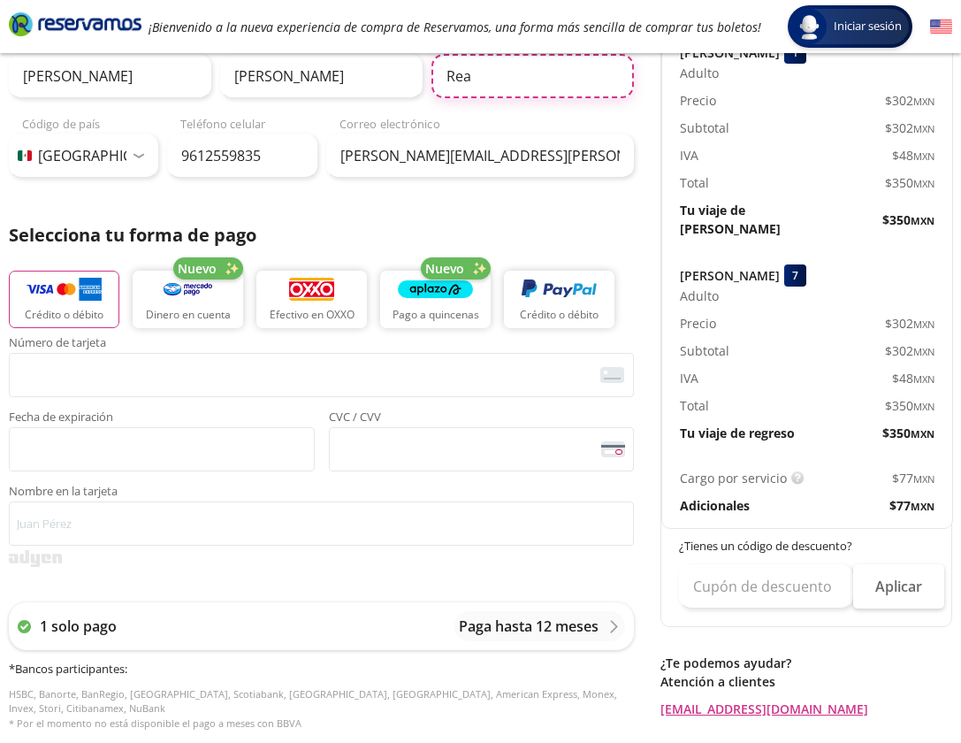
type input "Rea"
click at [211, 403] on div "Número de tarjeta <p>Your browser does not support iframes.</p> Fecha de expira…" at bounding box center [321, 404] width 625 height 134
click at [183, 460] on span "<p>Your browser does not support iframes.</p>" at bounding box center [162, 449] width 306 height 44
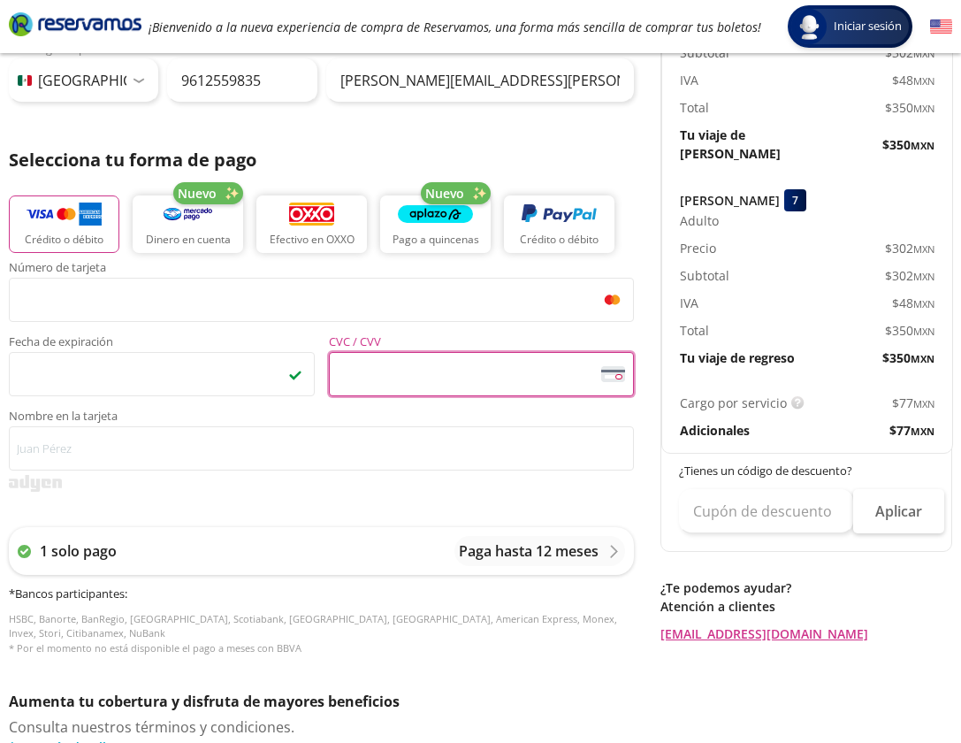
scroll to position [358, 0]
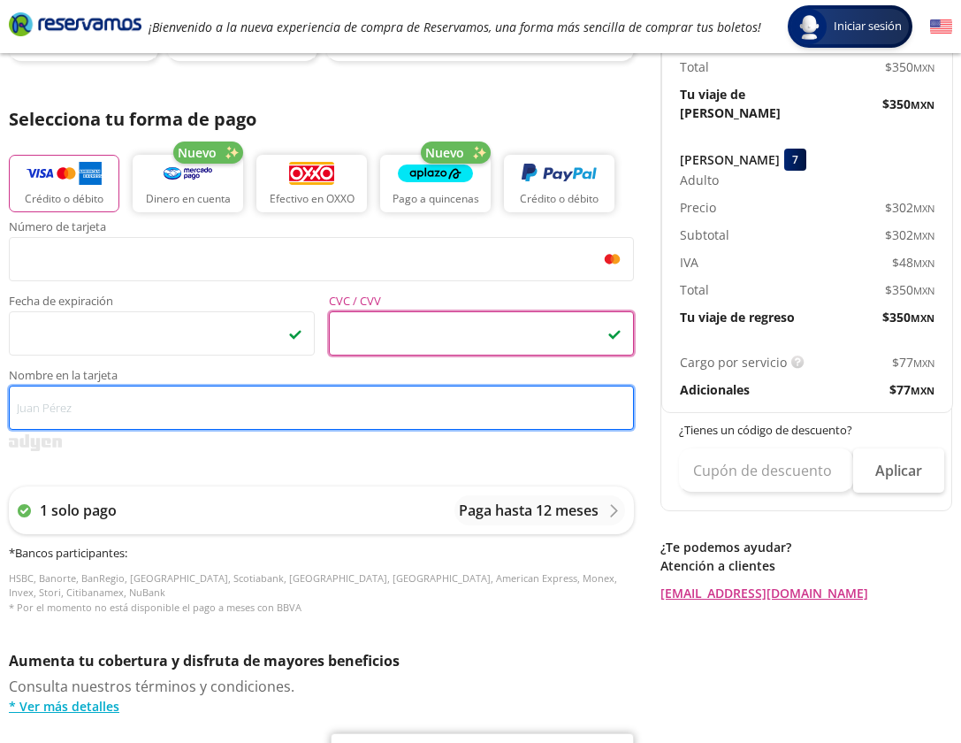
click at [287, 403] on input "Nombre en la tarjeta" at bounding box center [321, 408] width 625 height 44
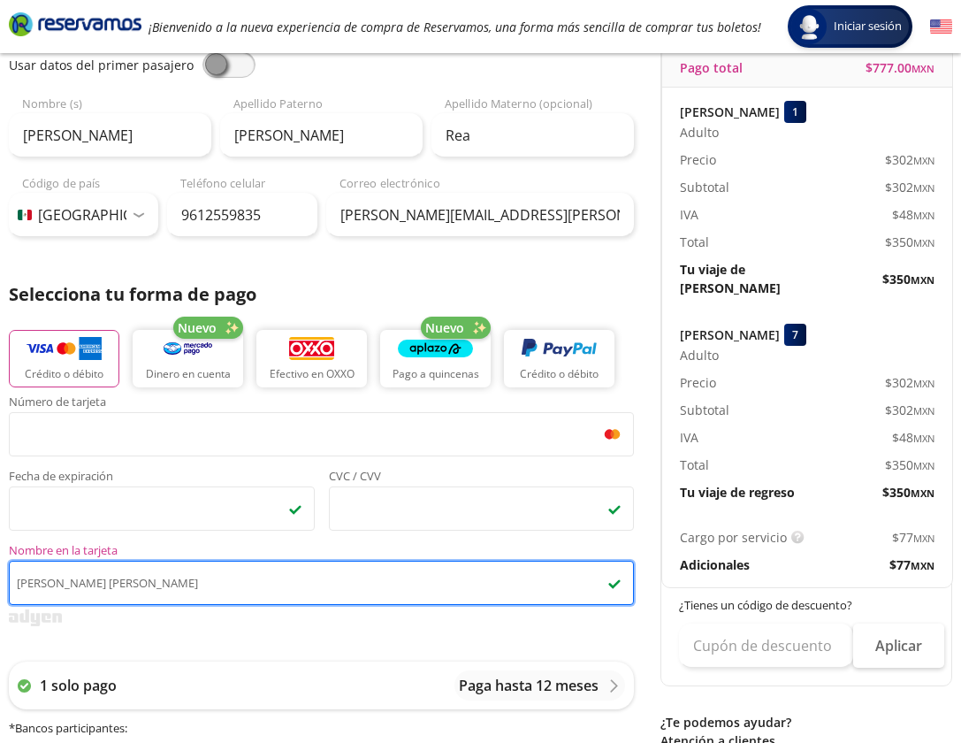
scroll to position [97, 0]
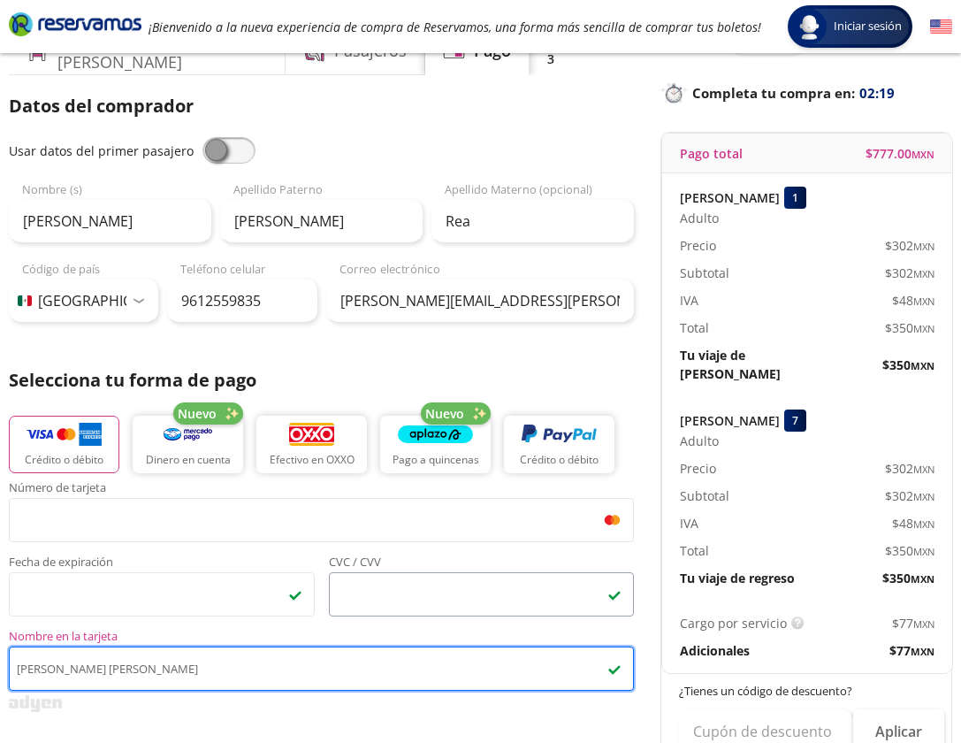
type input "[PERSON_NAME] [PERSON_NAME]"
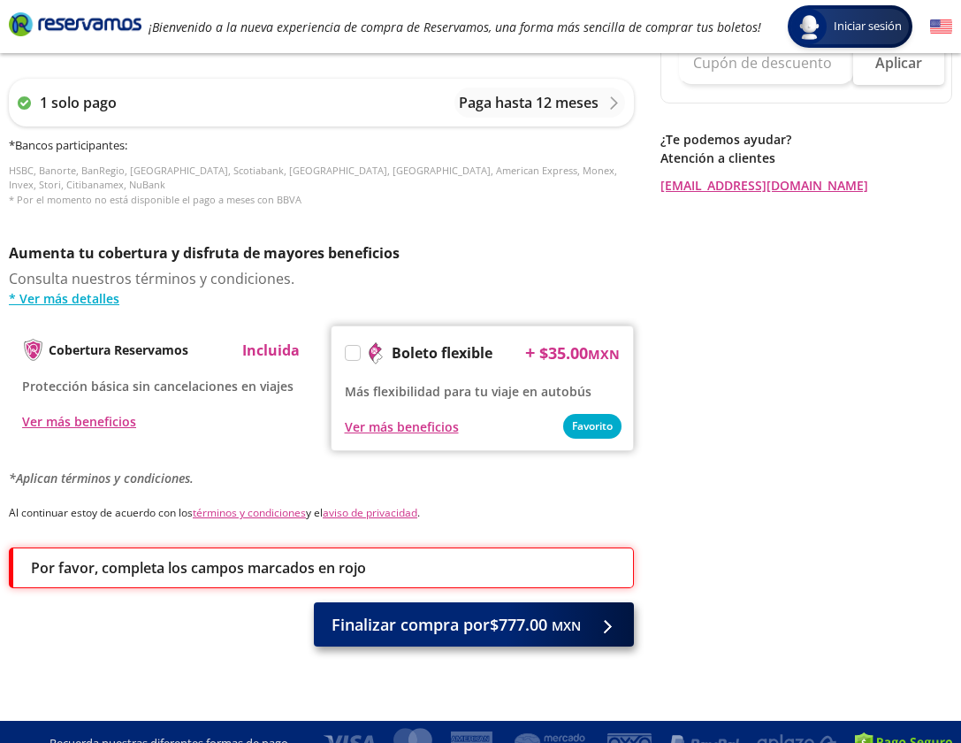
scroll to position [765, 0]
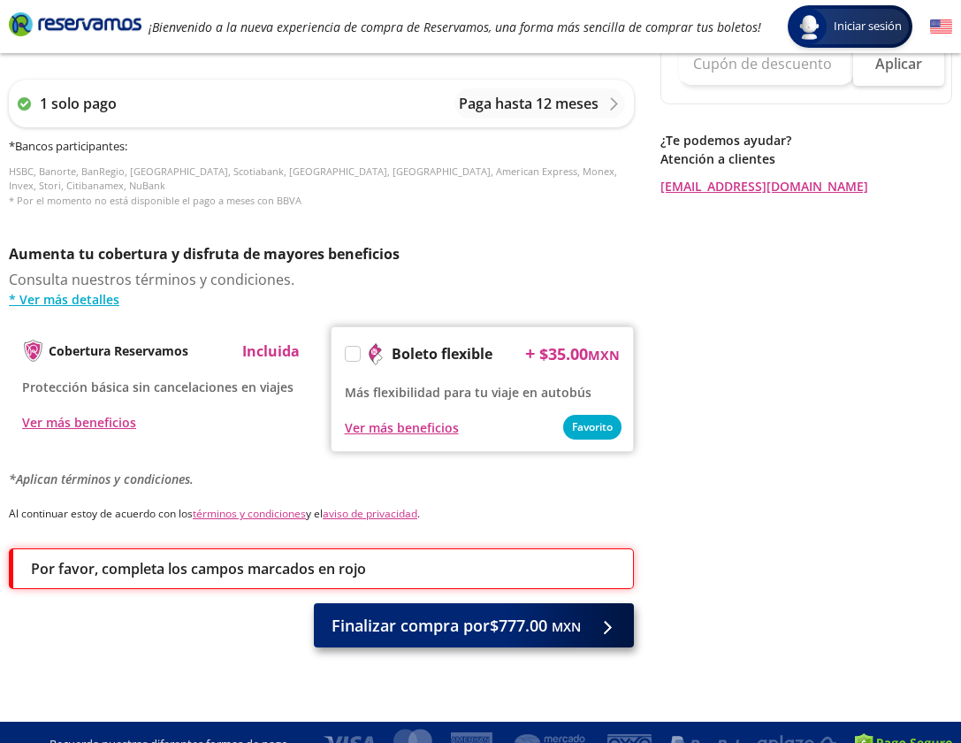
click at [489, 614] on span "Finalizar compra por $777.00 MXN" at bounding box center [456, 626] width 249 height 24
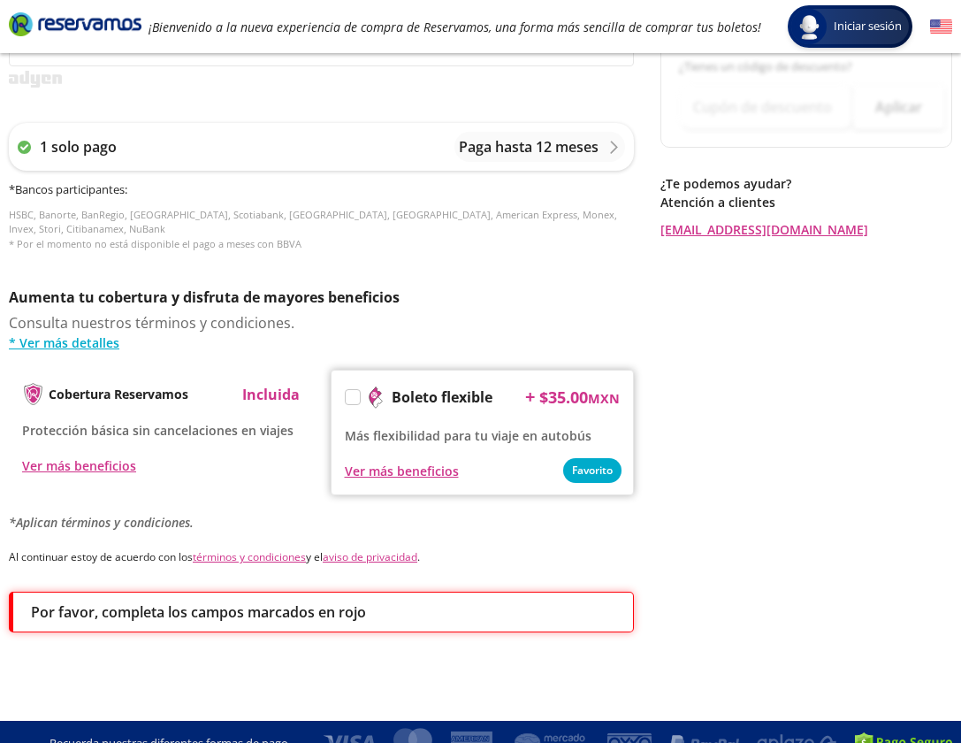
scroll to position [0, 0]
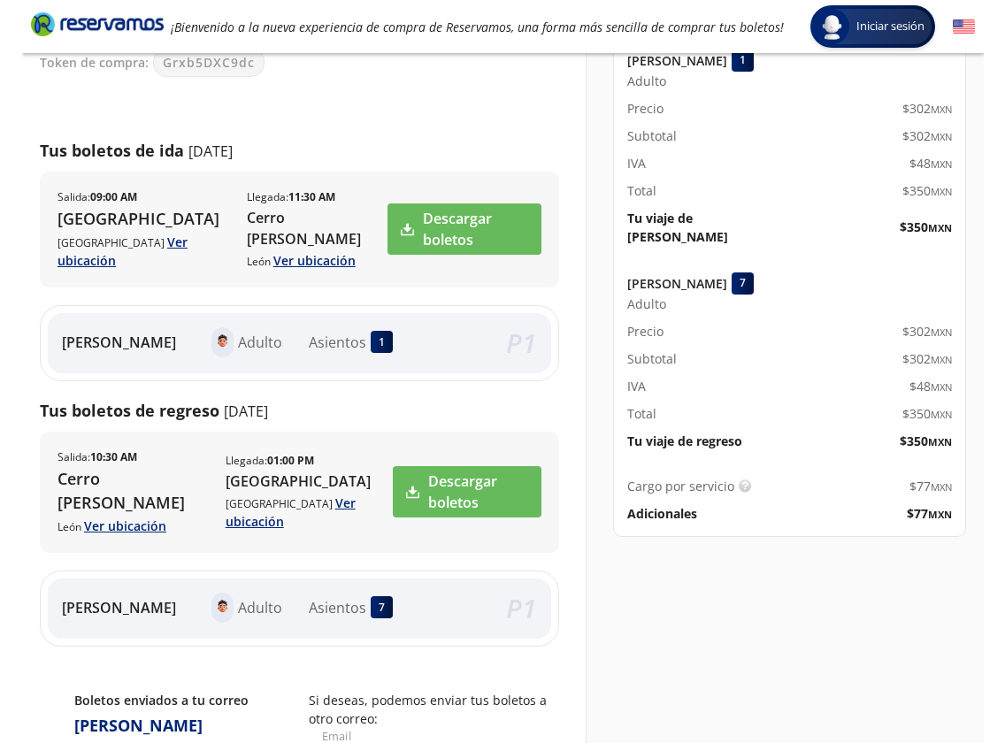
scroll to position [226, 0]
